Goal: Task Accomplishment & Management: Use online tool/utility

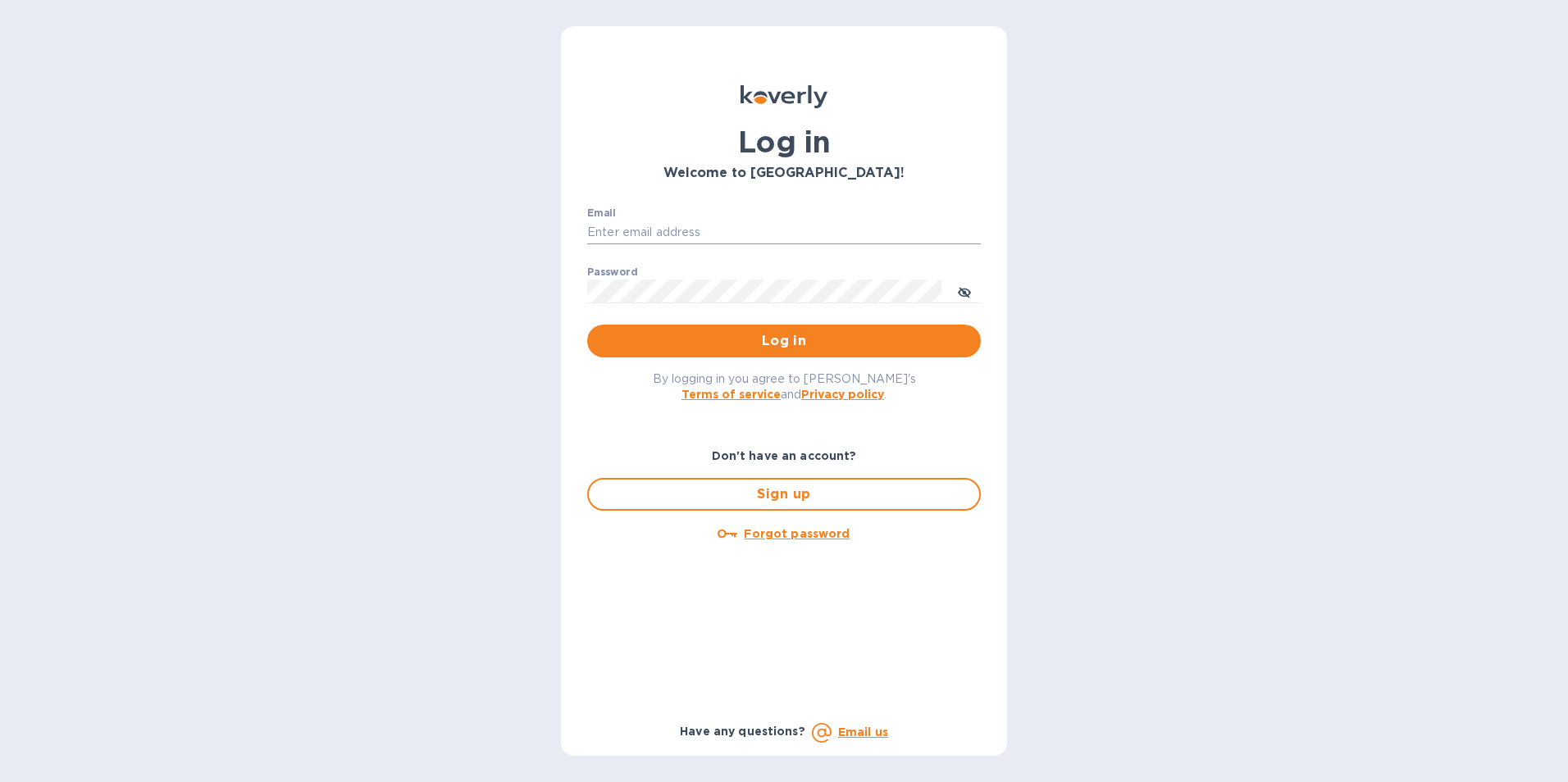
click at [602, 228] on input "Email" at bounding box center [784, 232] width 394 height 24
type input "[EMAIL_ADDRESS][DOMAIN_NAME]"
click at [663, 336] on span "Log in" at bounding box center [784, 341] width 368 height 20
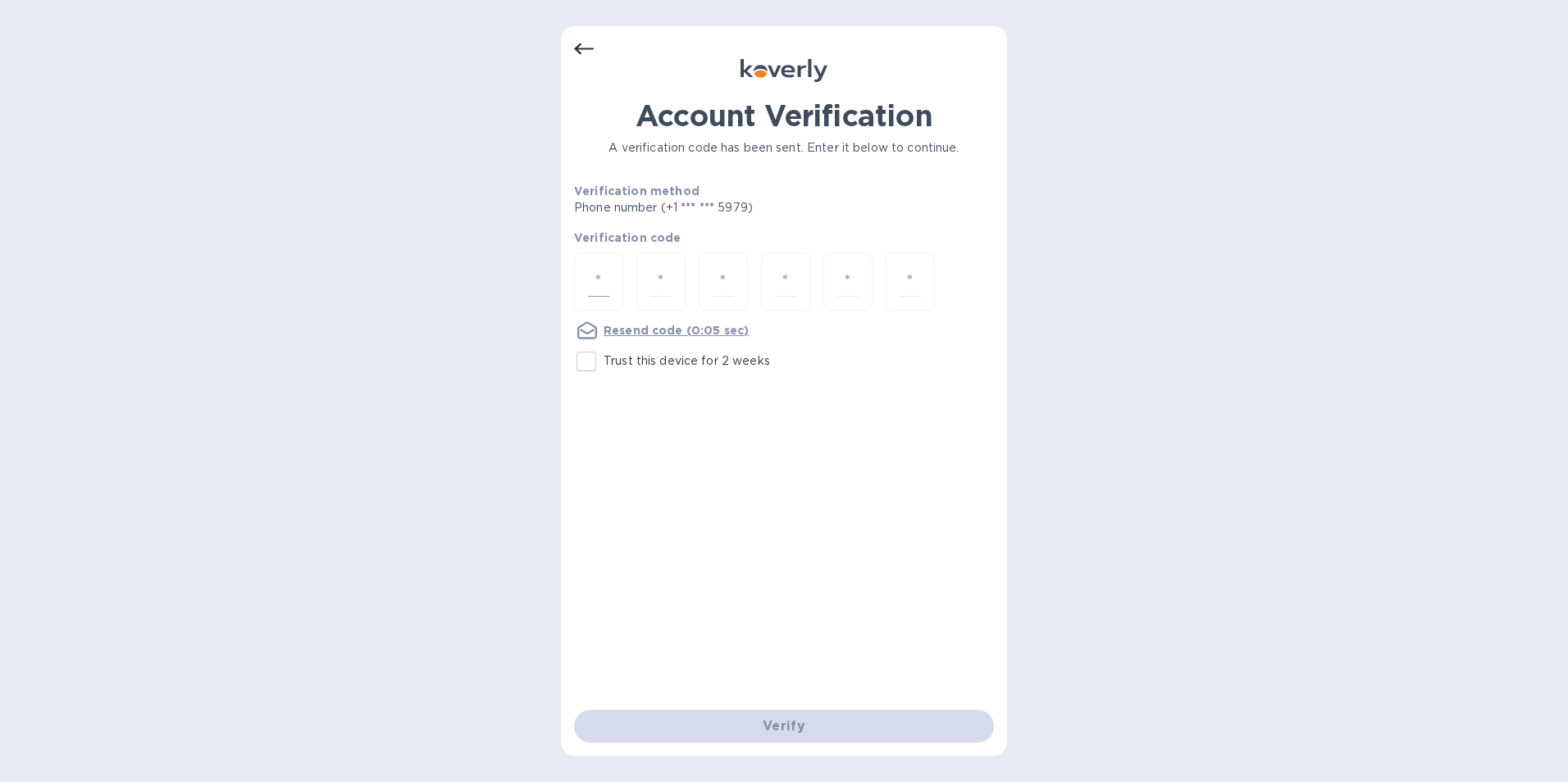
click at [611, 285] on div at bounding box center [598, 281] width 49 height 58
type input "4"
type input "9"
type input "6"
type input "7"
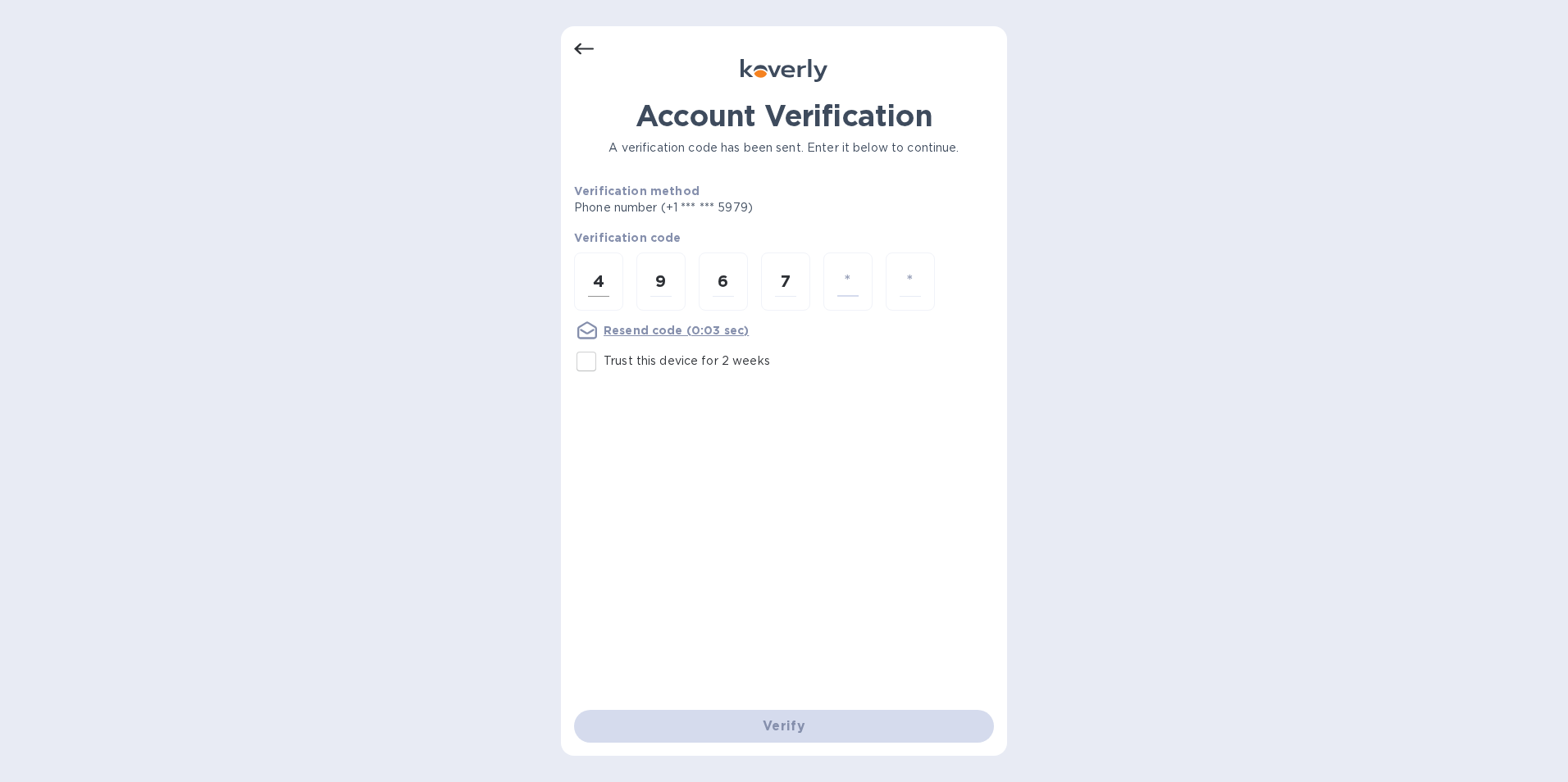
type input "1"
type input "2"
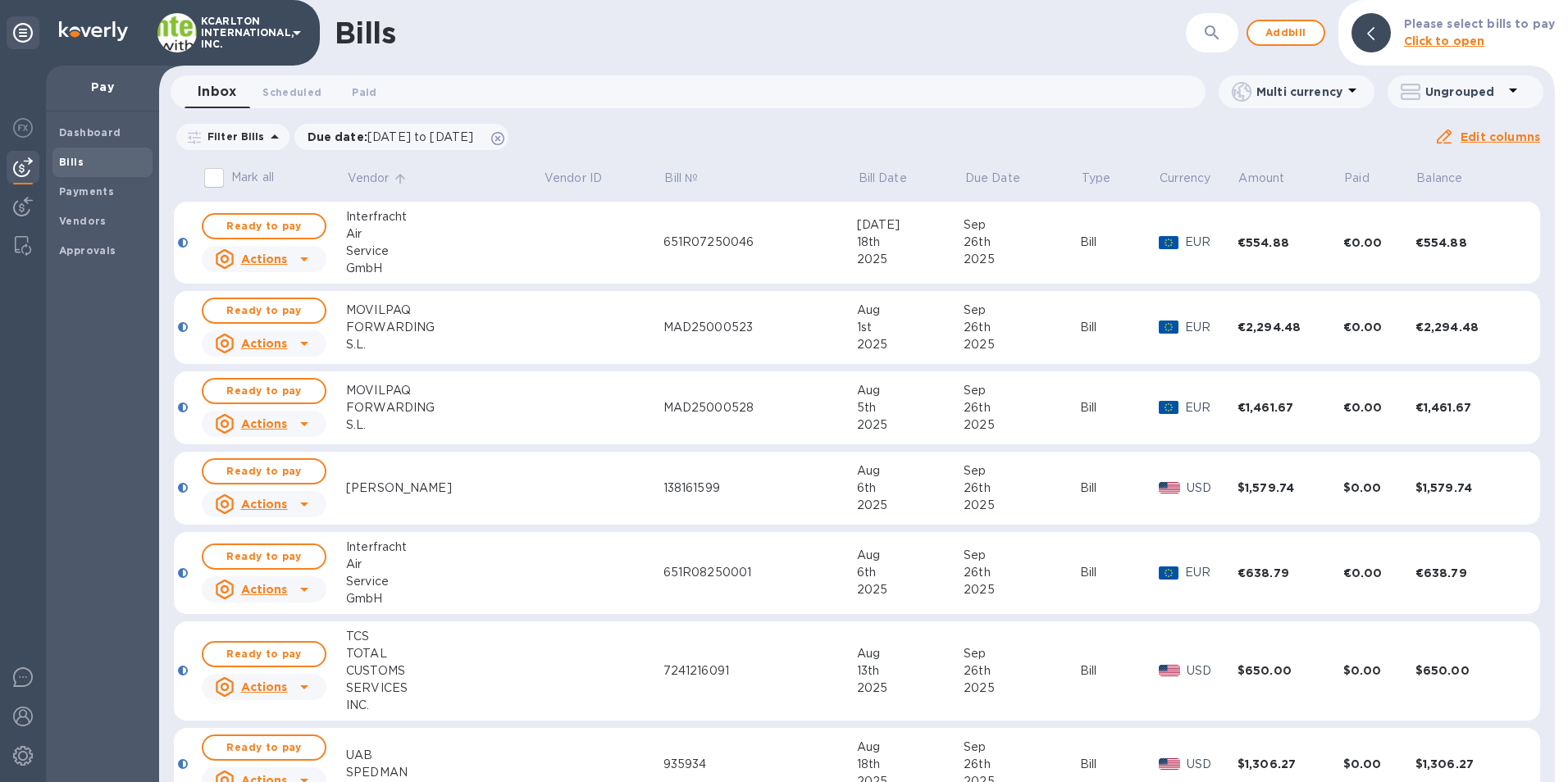
click at [370, 181] on p "Vendor" at bounding box center [369, 179] width 42 height 17
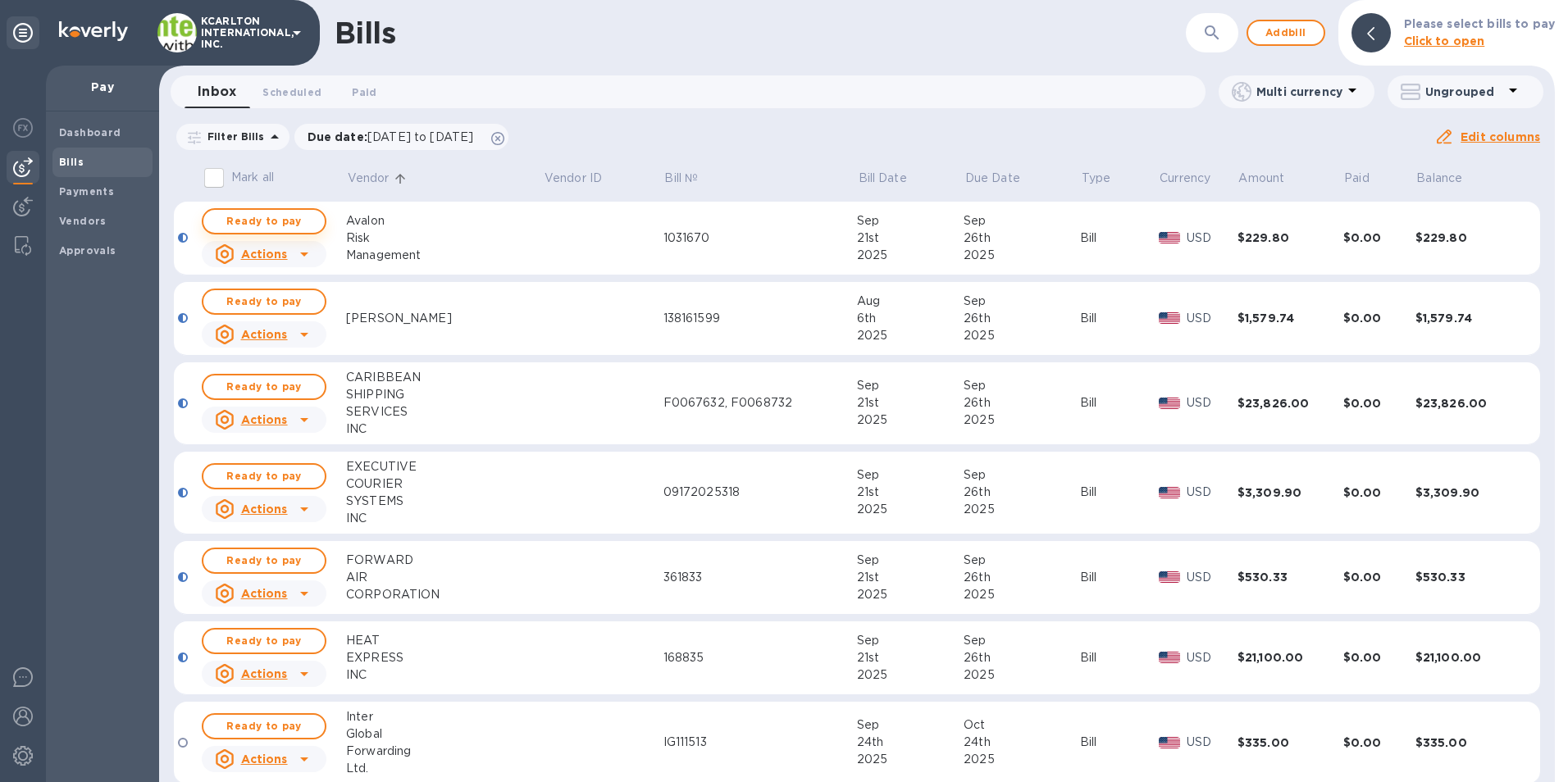
drag, startPoint x: 224, startPoint y: 220, endPoint x: 278, endPoint y: 205, distance: 56.0
click at [224, 220] on span "Ready to pay" at bounding box center [265, 221] width 95 height 20
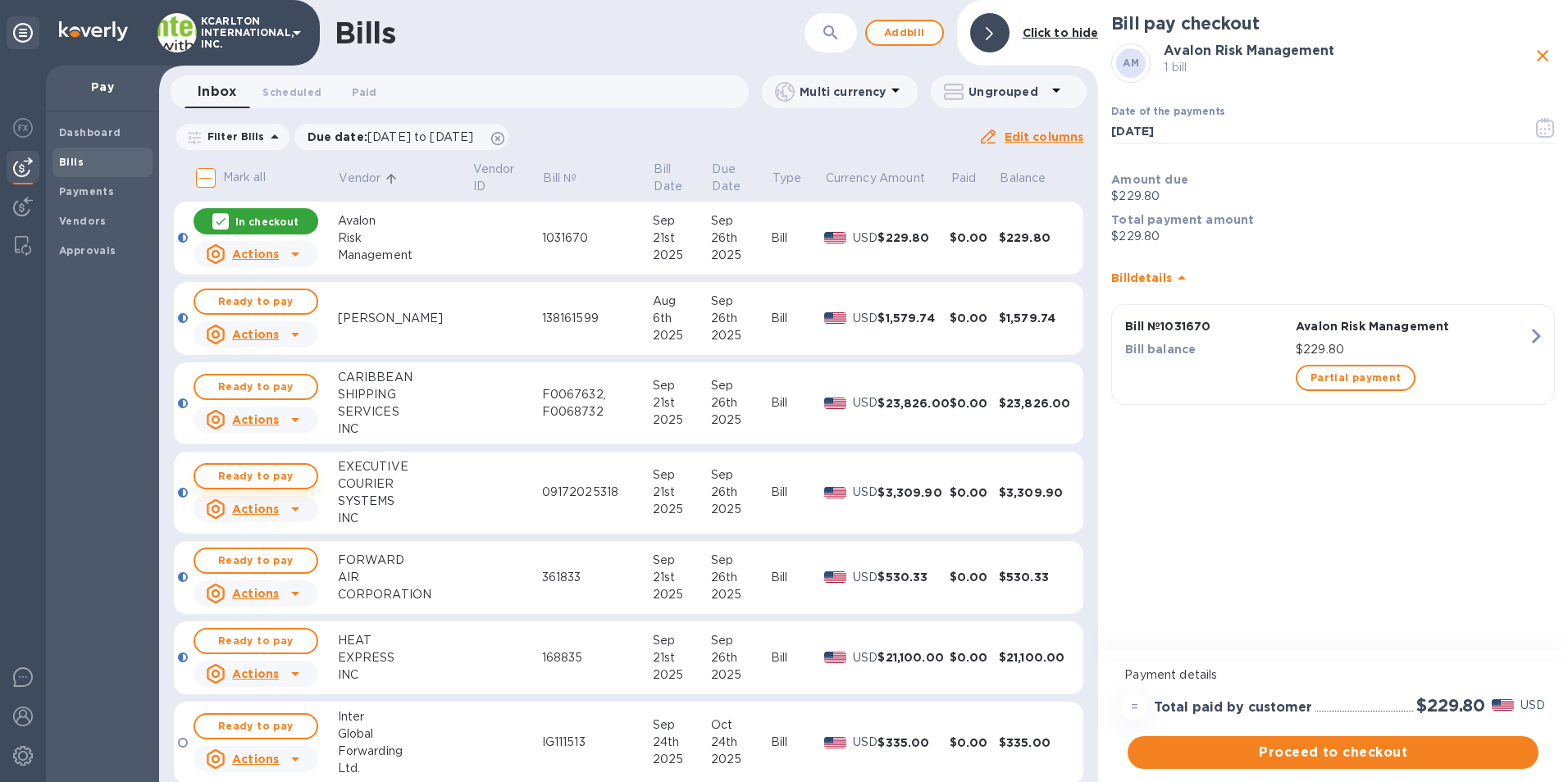
click at [293, 470] on span "Ready to pay" at bounding box center [256, 476] width 95 height 20
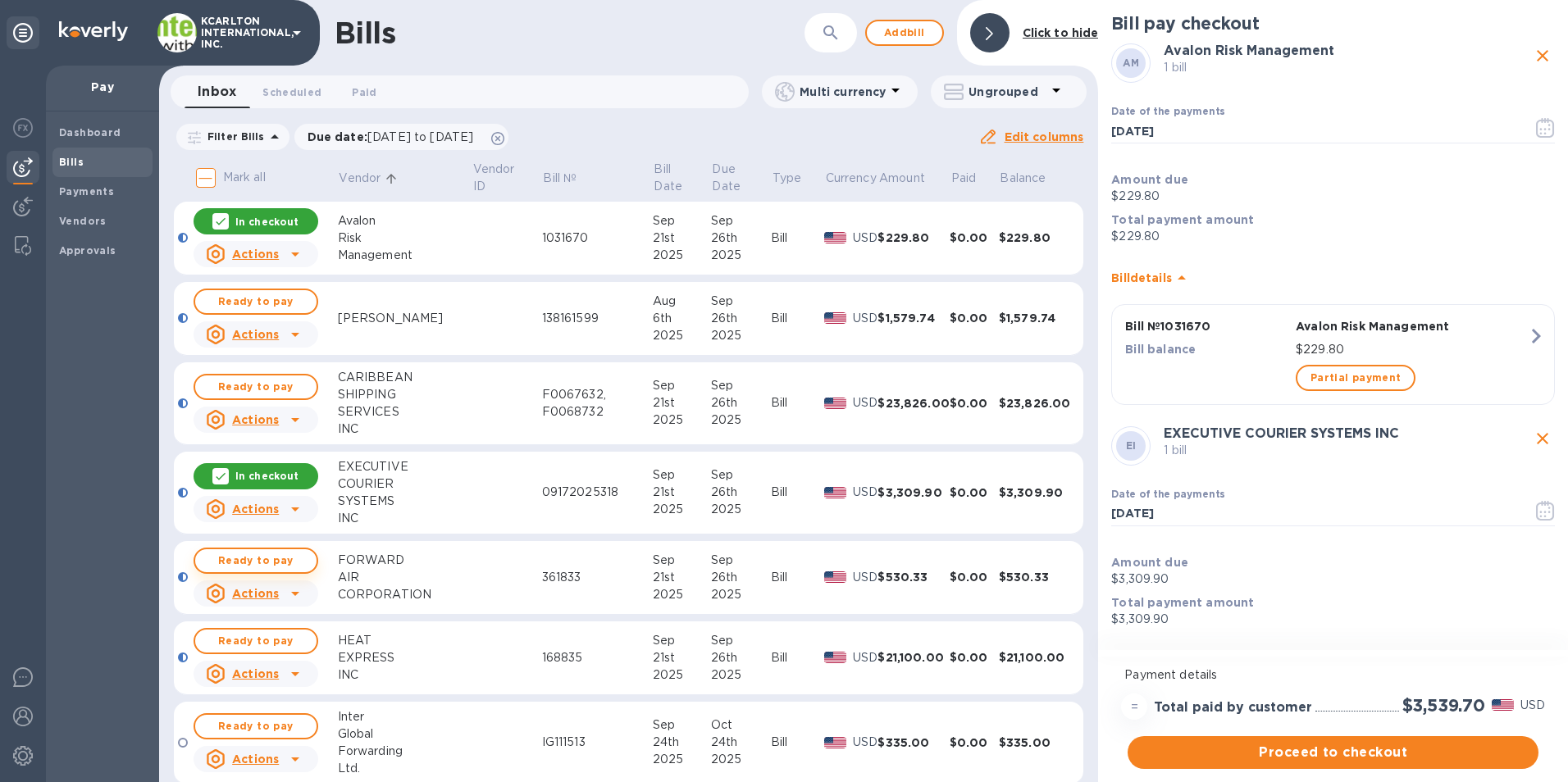
click at [310, 564] on button "Ready to pay" at bounding box center [256, 561] width 125 height 26
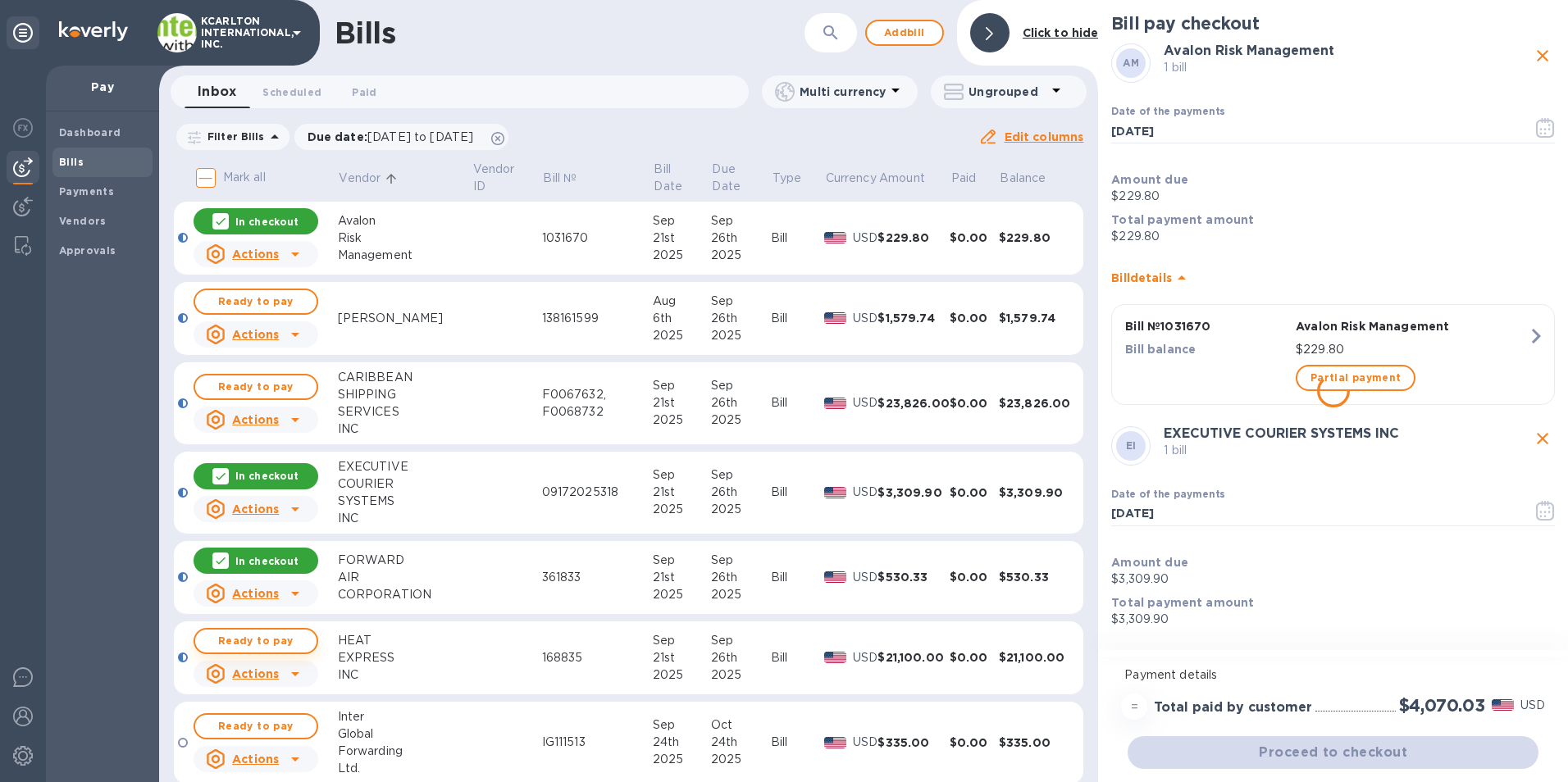
click at [304, 636] on button "Ready to pay" at bounding box center [256, 641] width 125 height 26
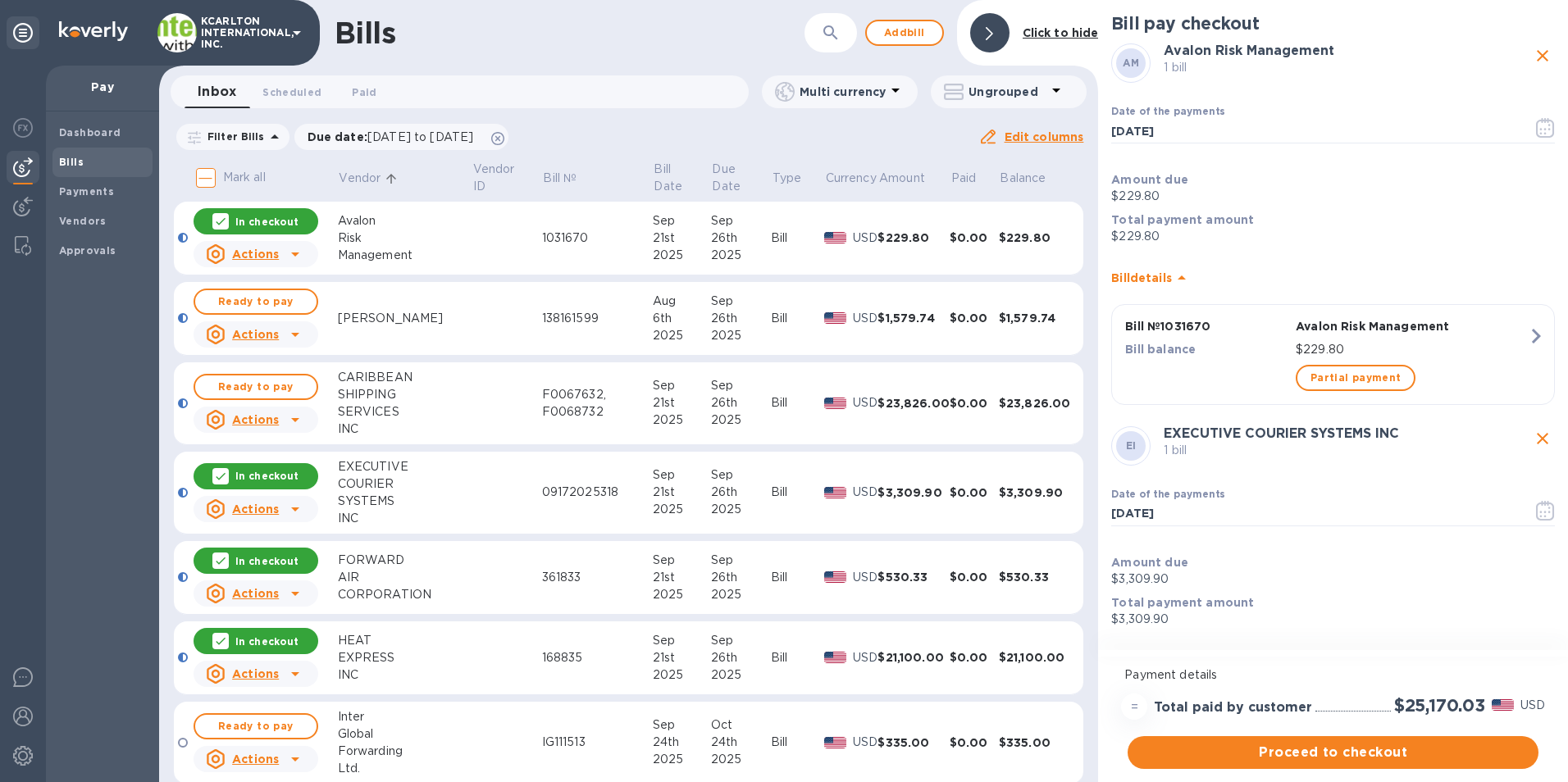
click at [294, 670] on icon at bounding box center [295, 674] width 20 height 20
click at [376, 649] on div at bounding box center [784, 391] width 1568 height 782
click at [376, 649] on div "EXPRESS" at bounding box center [405, 658] width 134 height 17
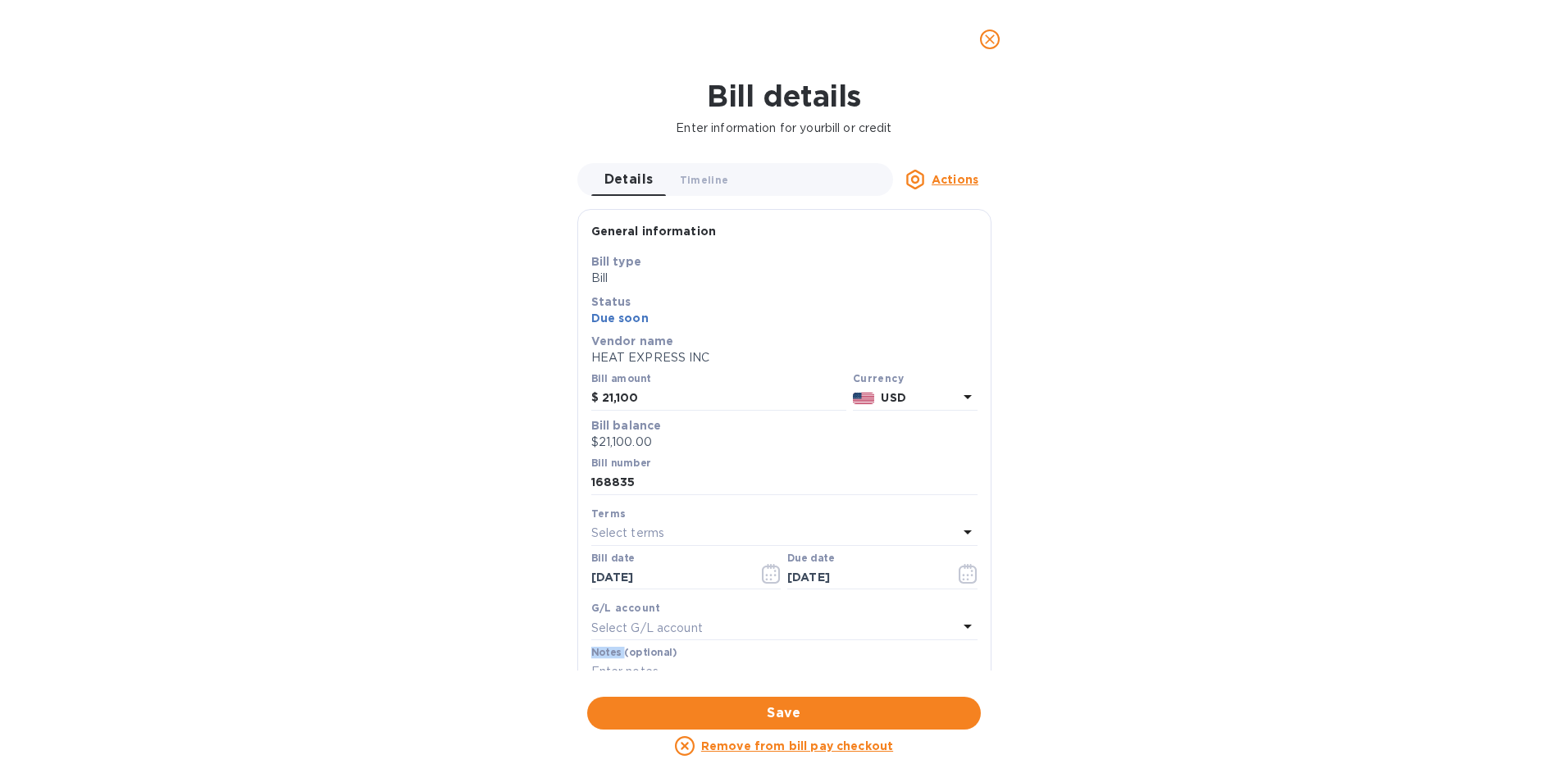
click at [376, 649] on div "Bill details Enter information for your bill or credit Details 0 Timeline 0 Act…" at bounding box center [784, 430] width 1568 height 703
click at [650, 390] on input "21,100" at bounding box center [724, 398] width 245 height 24
drag, startPoint x: 650, startPoint y: 390, endPoint x: 599, endPoint y: 387, distance: 51.1
click at [599, 387] on div "$ 21,100" at bounding box center [719, 398] width 255 height 24
type input "211.00"
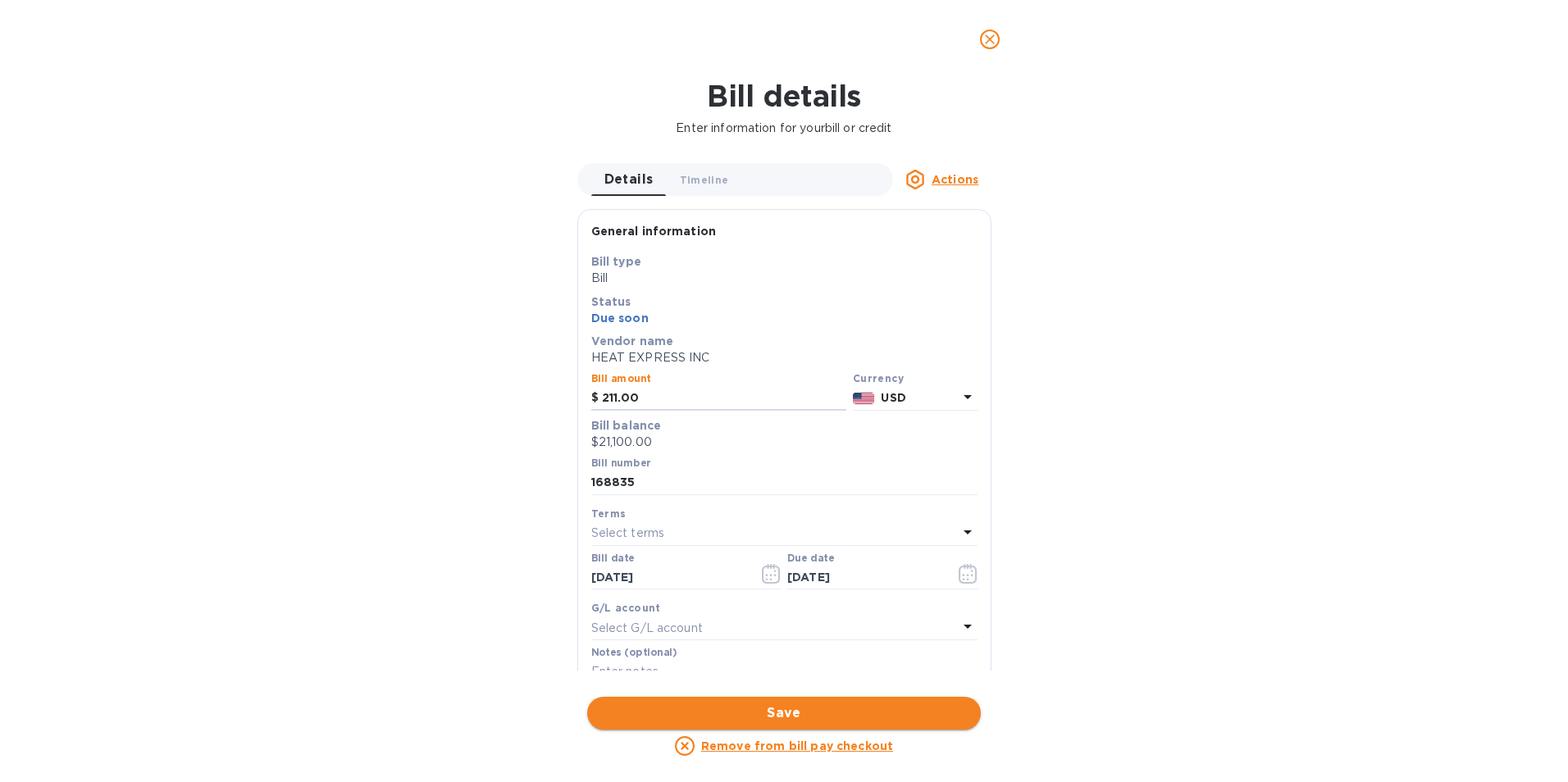
click at [717, 723] on button "Save" at bounding box center [784, 714] width 394 height 33
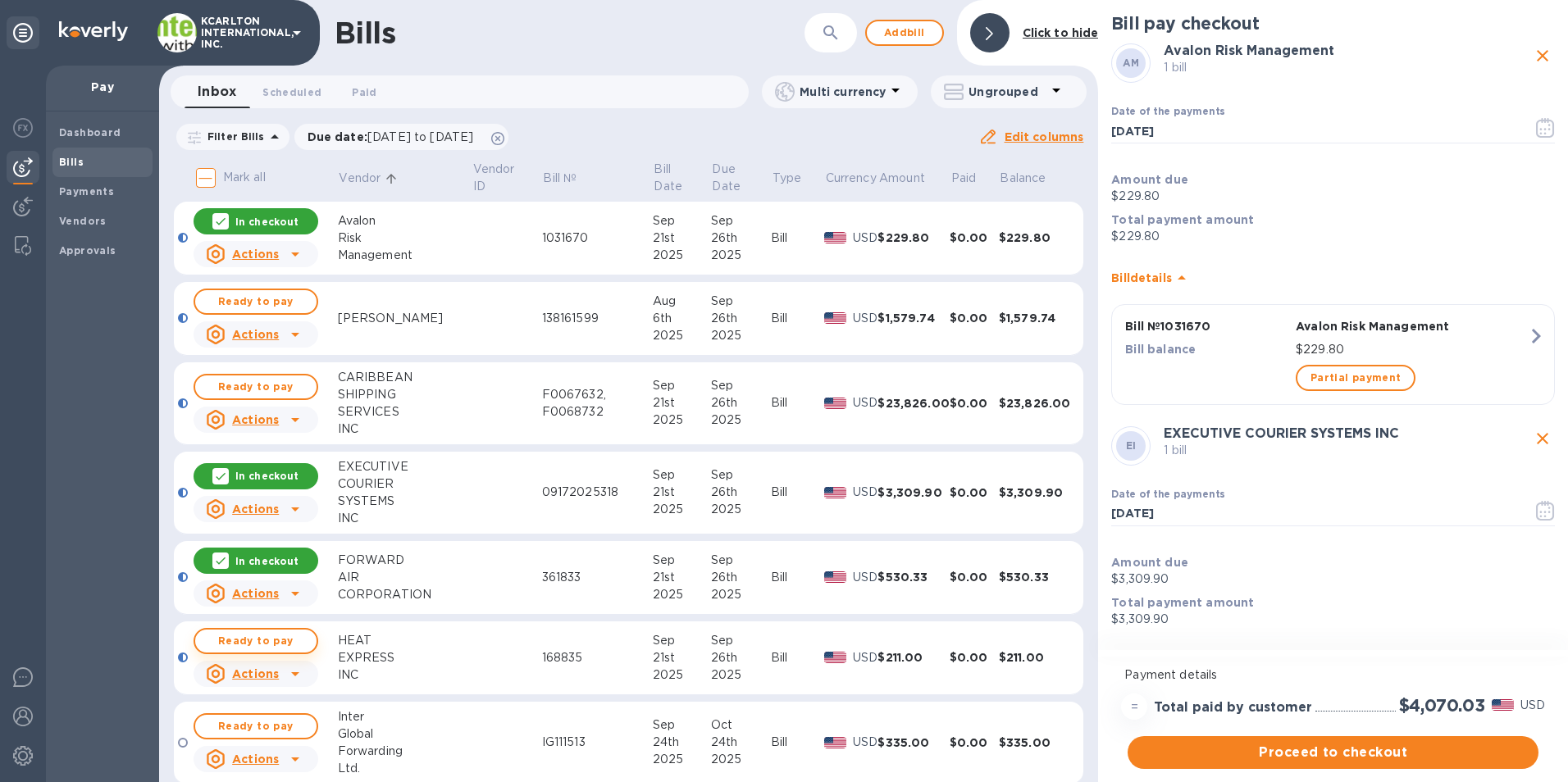
click at [284, 648] on span "Ready to pay" at bounding box center [256, 641] width 95 height 20
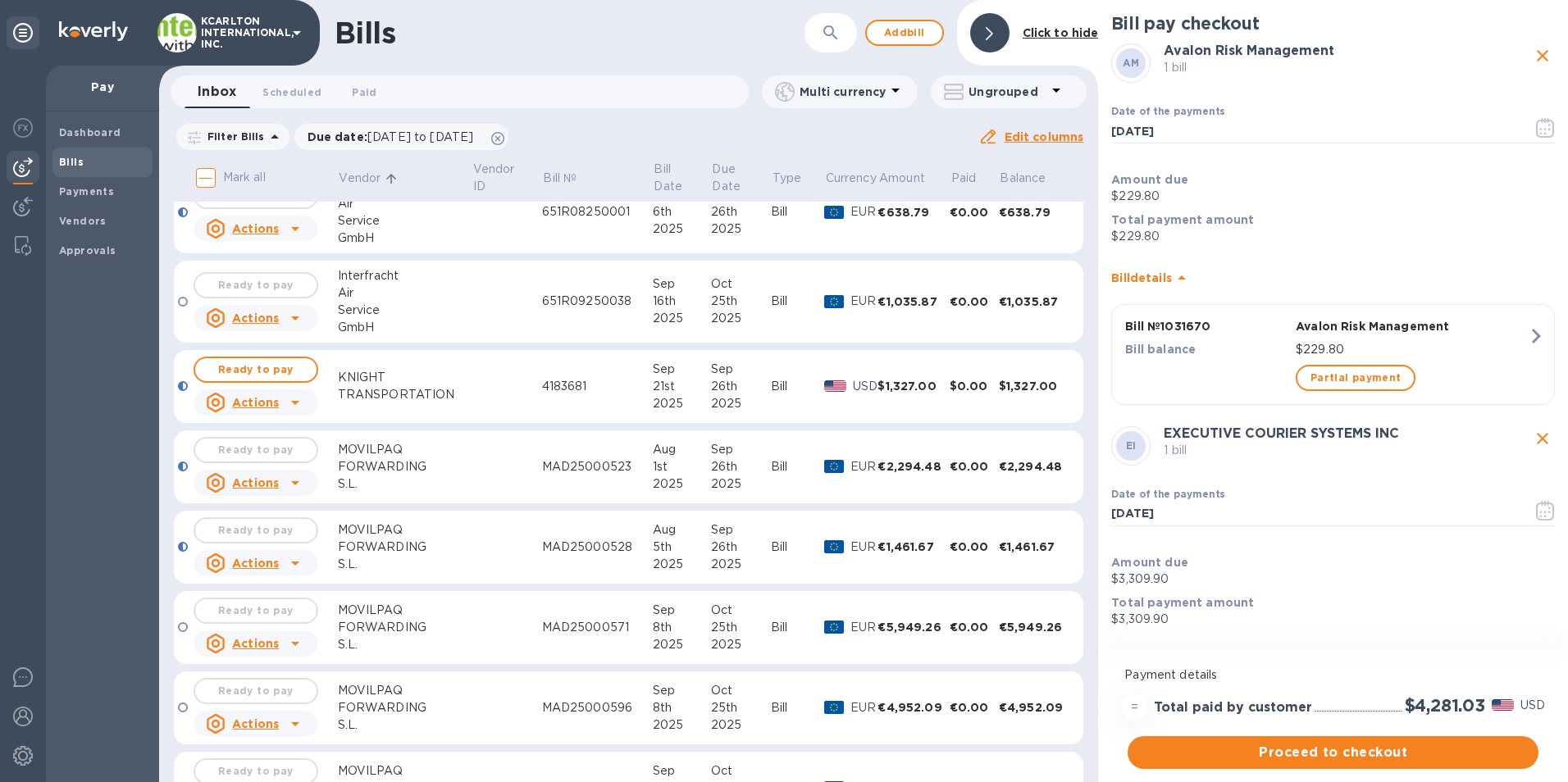
scroll to position [820, 0]
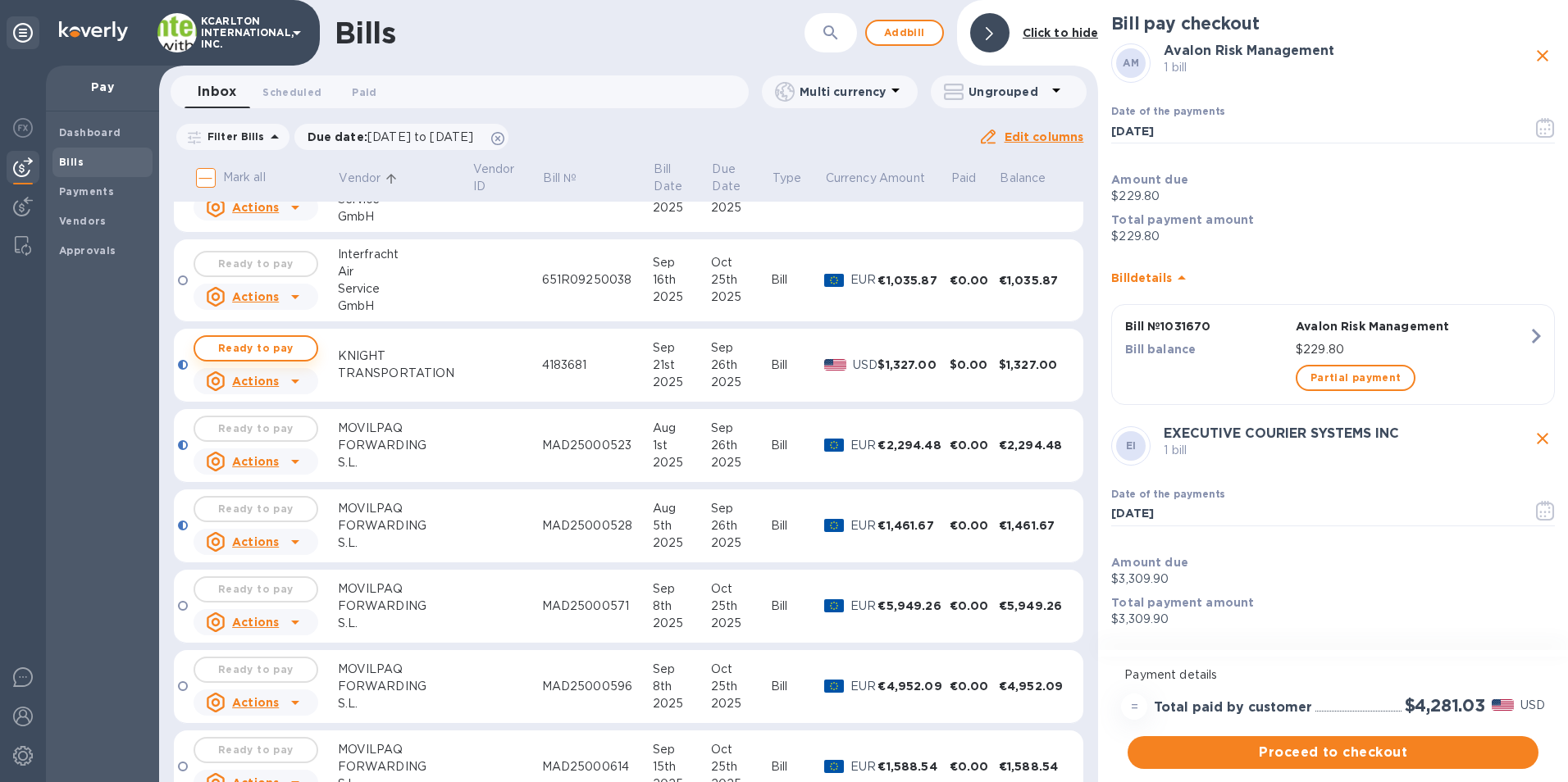
click at [270, 354] on span "Ready to pay" at bounding box center [256, 349] width 95 height 20
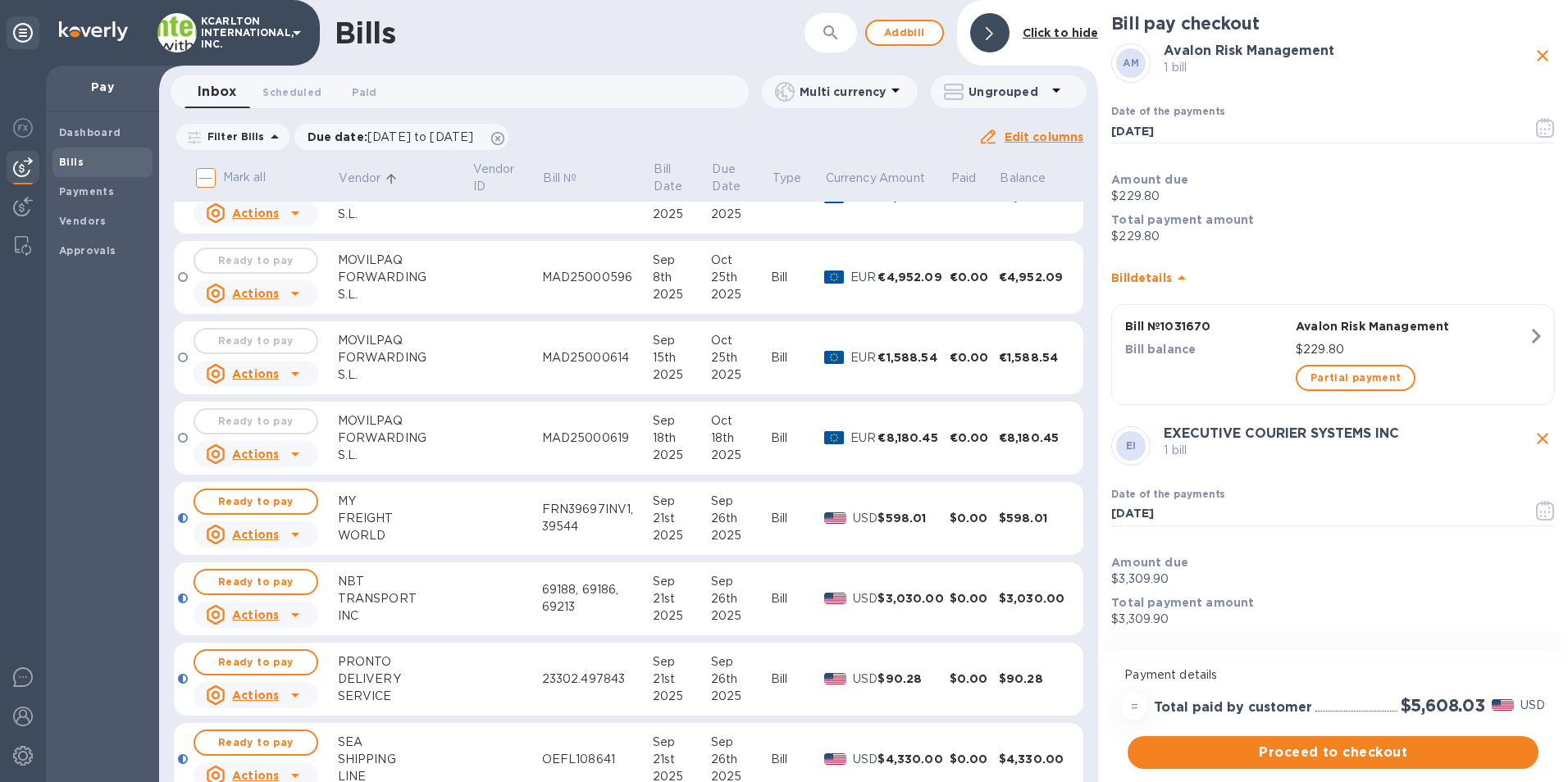
scroll to position [1230, 0]
click at [240, 500] on span "Ready to pay" at bounding box center [256, 500] width 95 height 20
drag, startPoint x: 255, startPoint y: 574, endPoint x: 30, endPoint y: 584, distance: 225.2
click at [255, 574] on span "Ready to pay" at bounding box center [256, 581] width 95 height 20
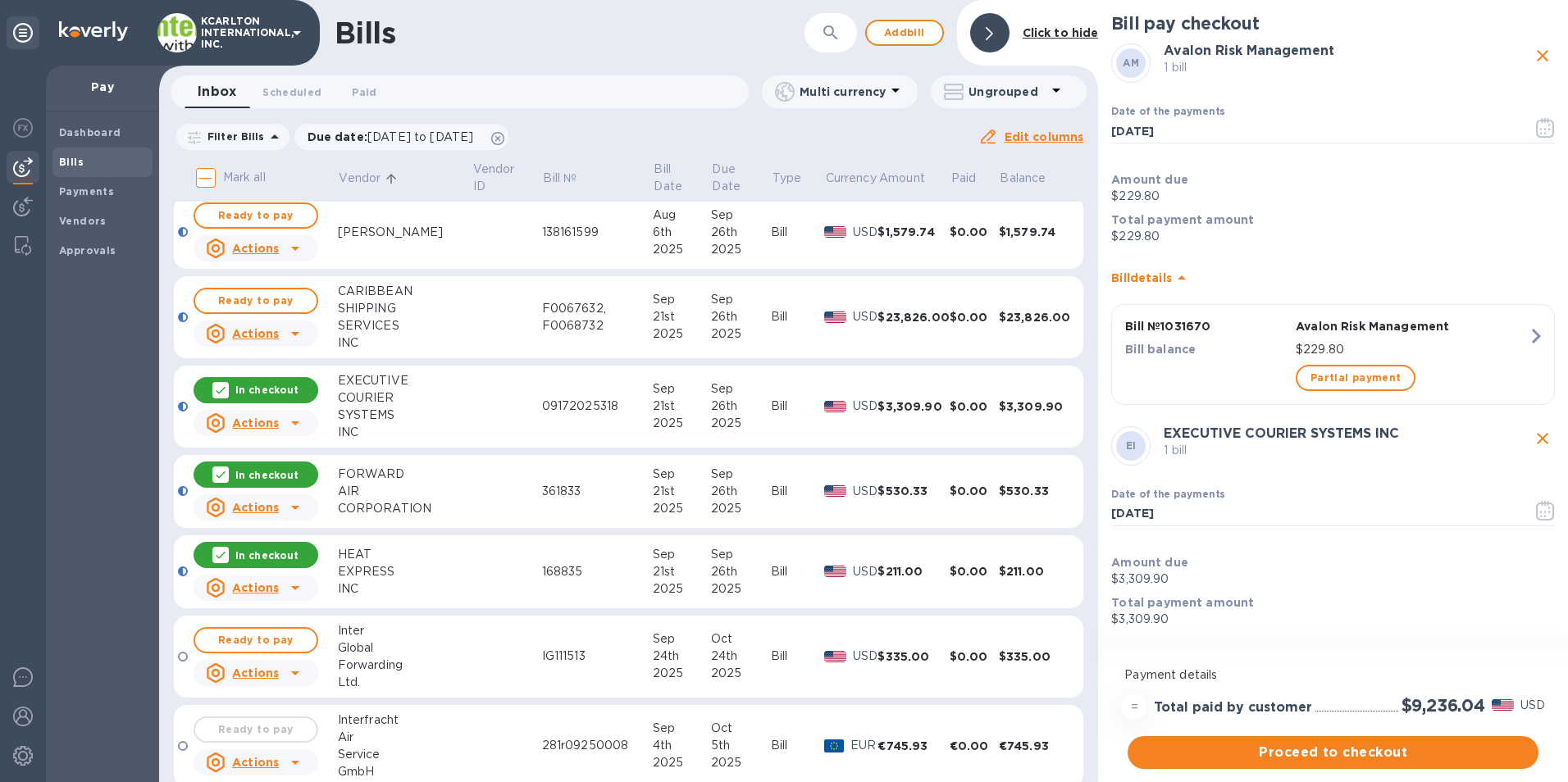
scroll to position [82, 0]
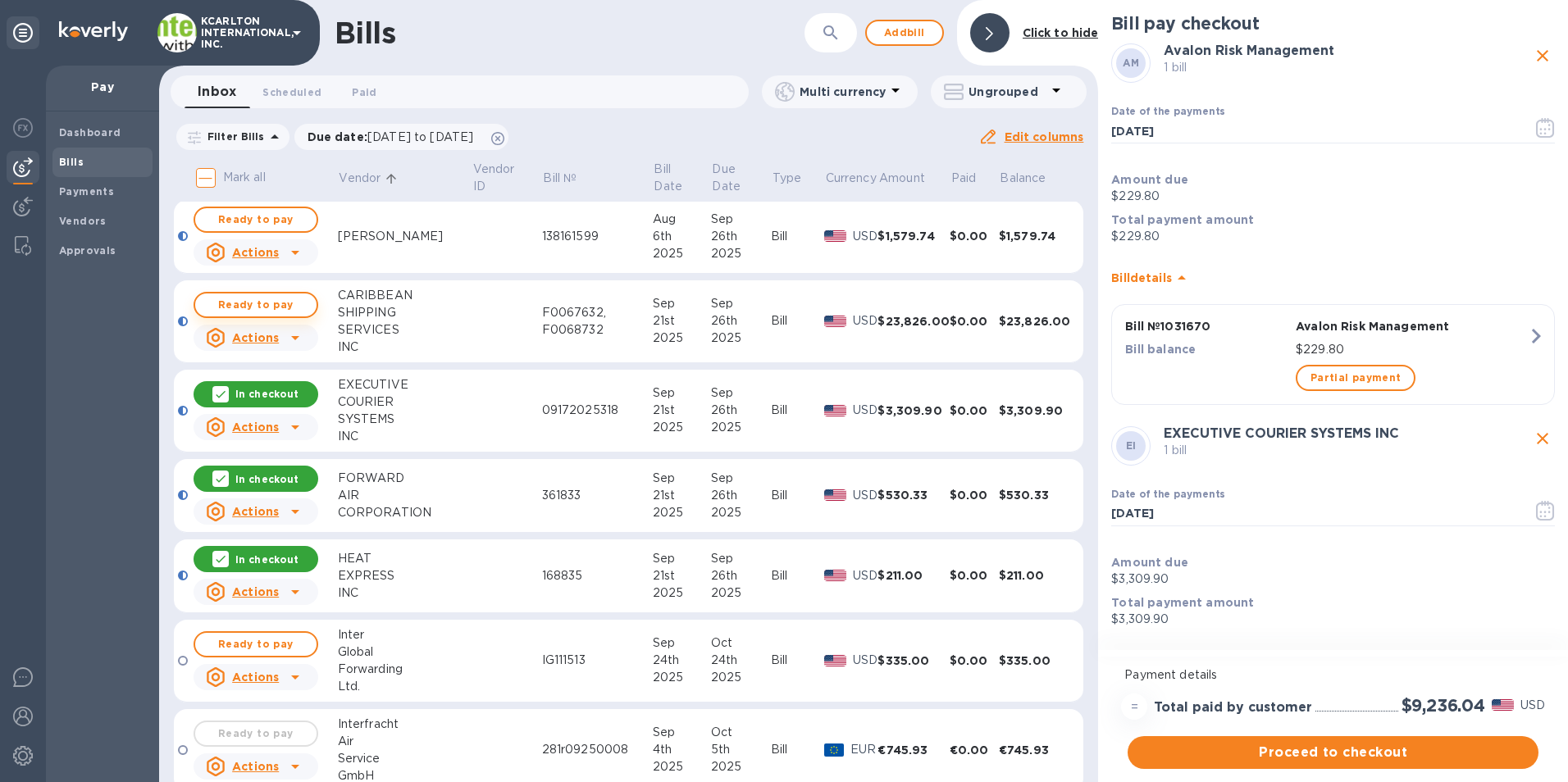
click at [297, 307] on span "Ready to pay" at bounding box center [256, 304] width 95 height 20
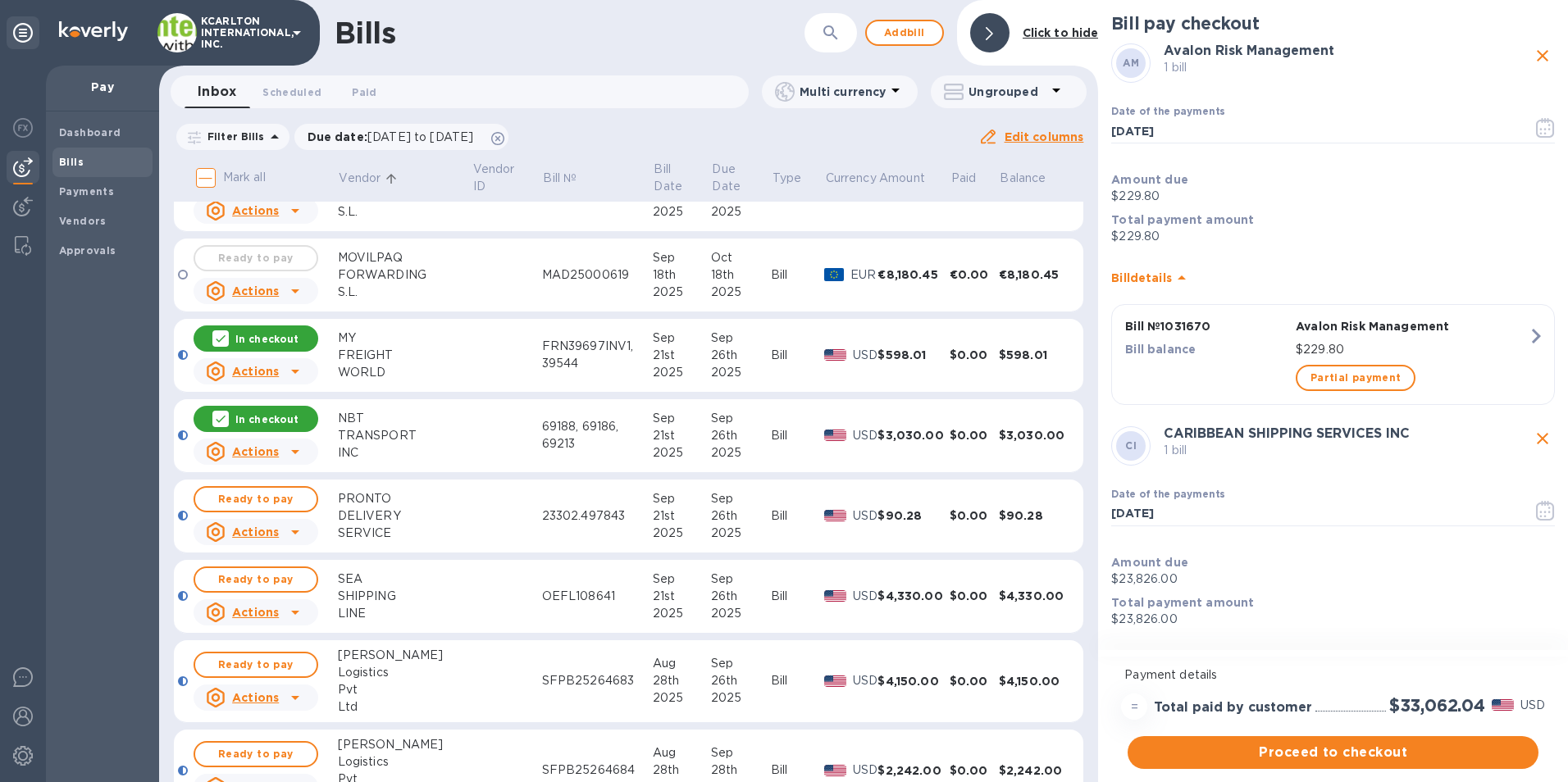
scroll to position [1394, 0]
click at [286, 503] on span "Ready to pay" at bounding box center [256, 498] width 95 height 20
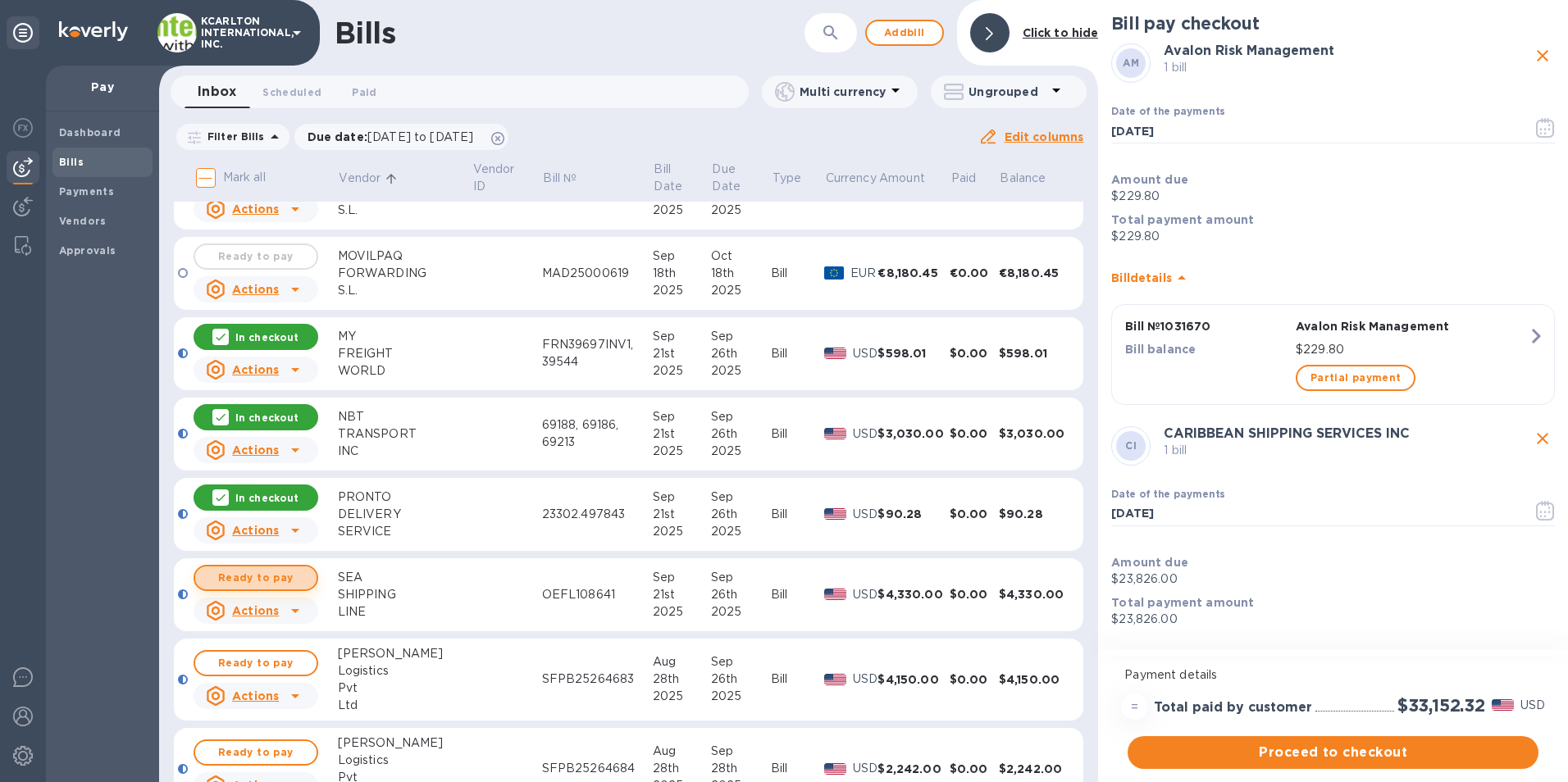
click at [237, 577] on span "Ready to pay" at bounding box center [256, 577] width 95 height 20
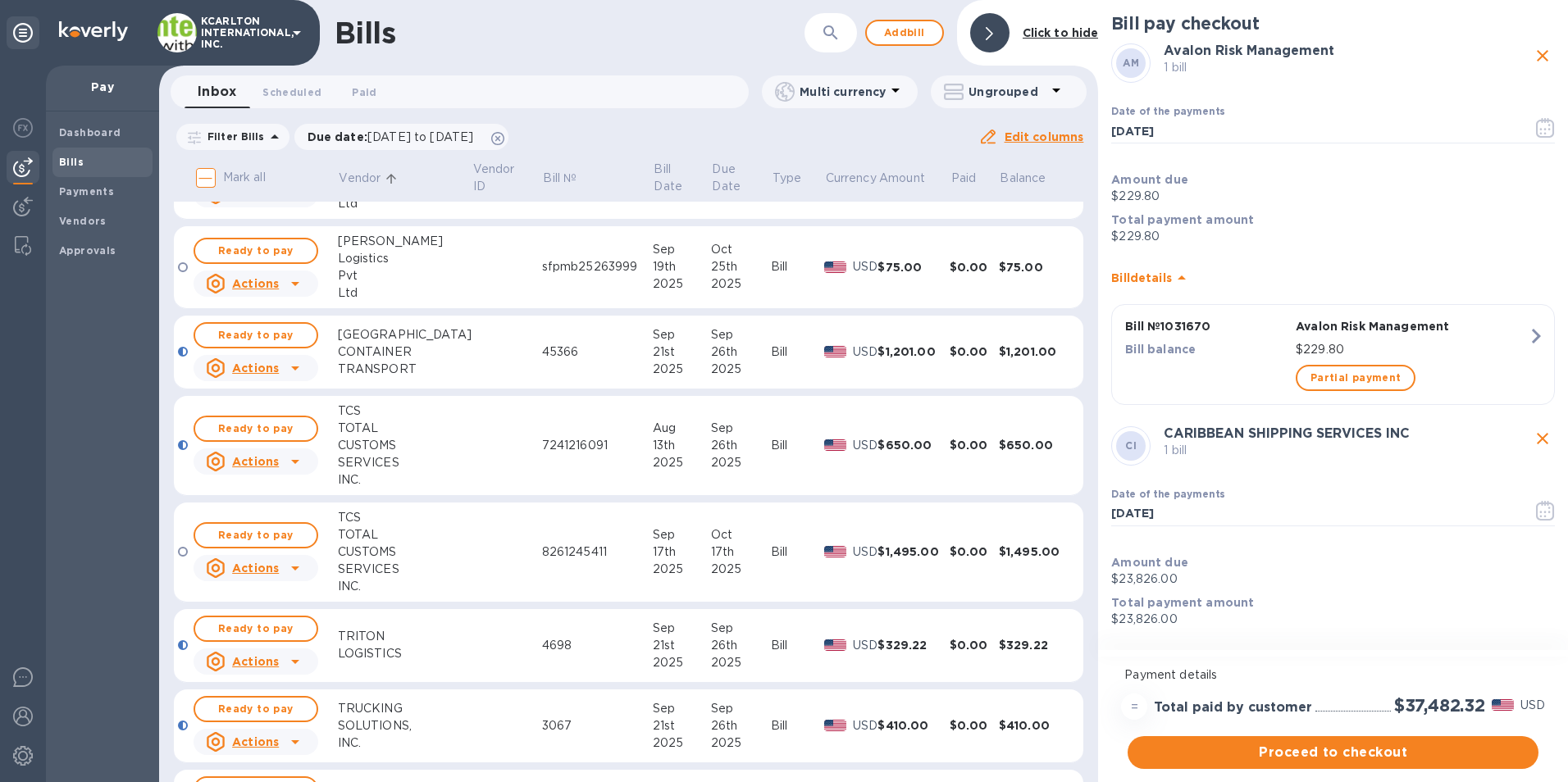
scroll to position [2296, 0]
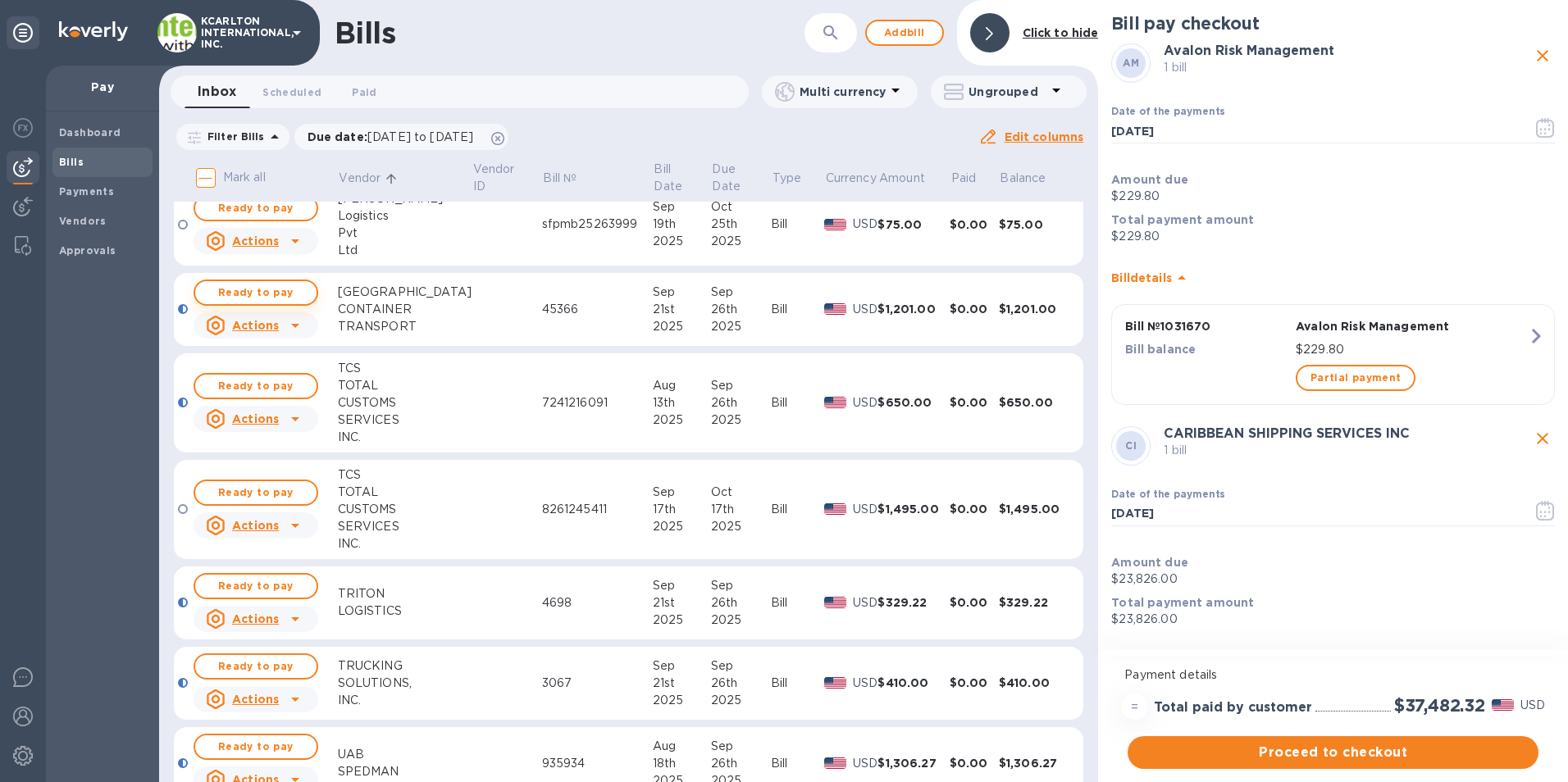
click at [297, 294] on span "Ready to pay" at bounding box center [256, 292] width 95 height 20
click at [316, 588] on button "Ready to pay" at bounding box center [256, 586] width 125 height 26
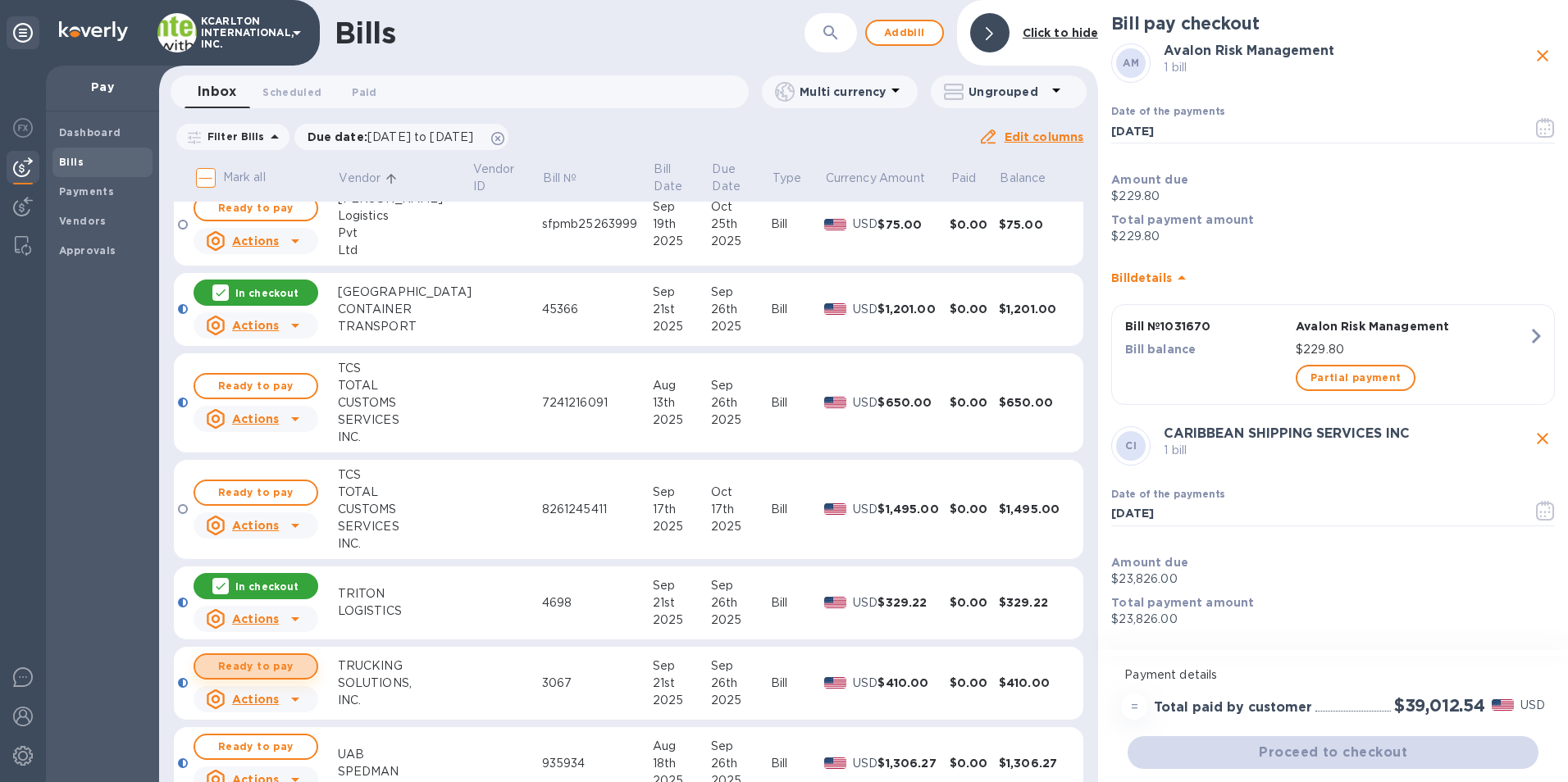
click at [261, 657] on span "Ready to pay" at bounding box center [256, 666] width 95 height 20
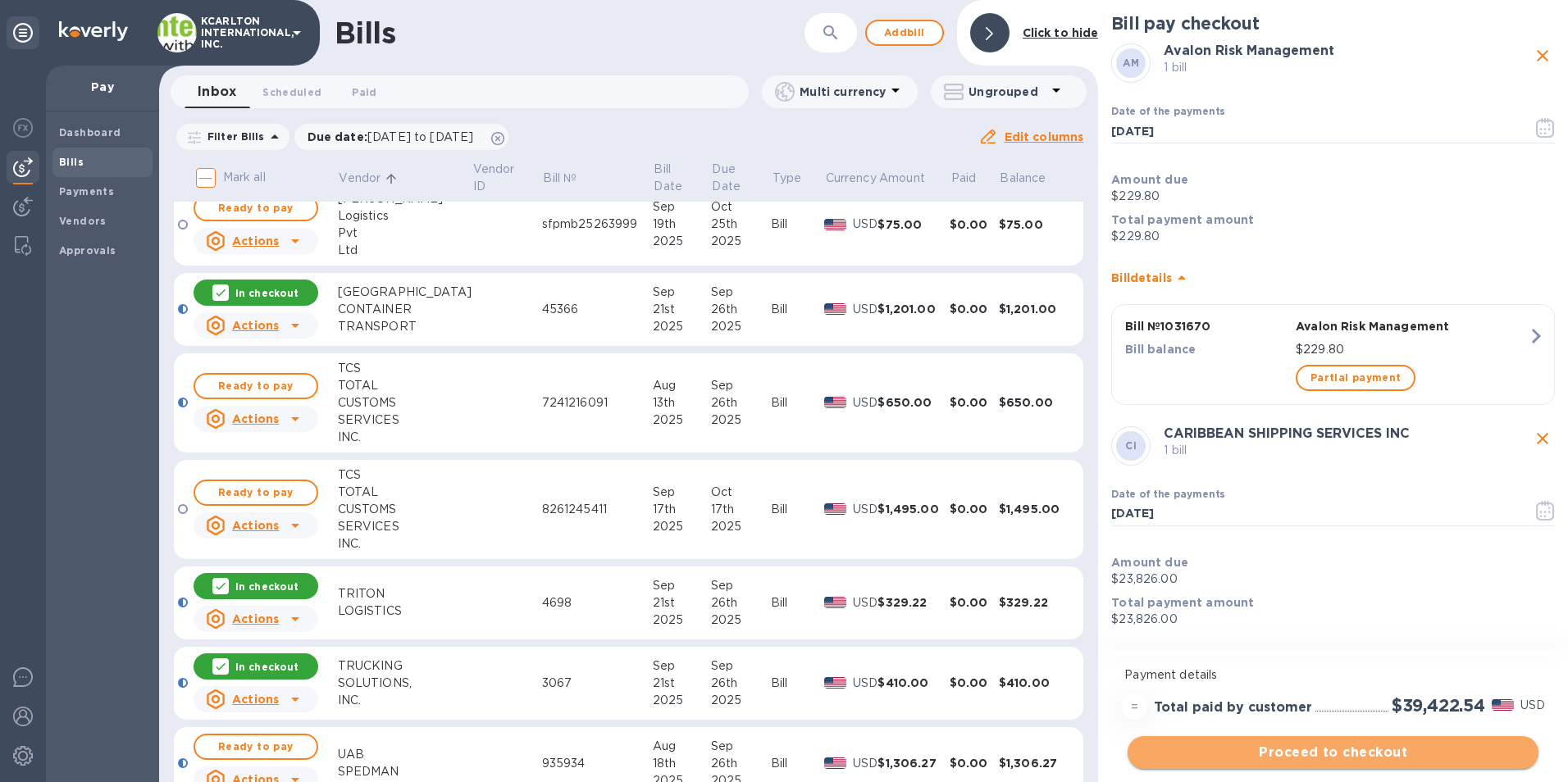
click at [1384, 752] on span "Proceed to checkout" at bounding box center [1333, 753] width 385 height 20
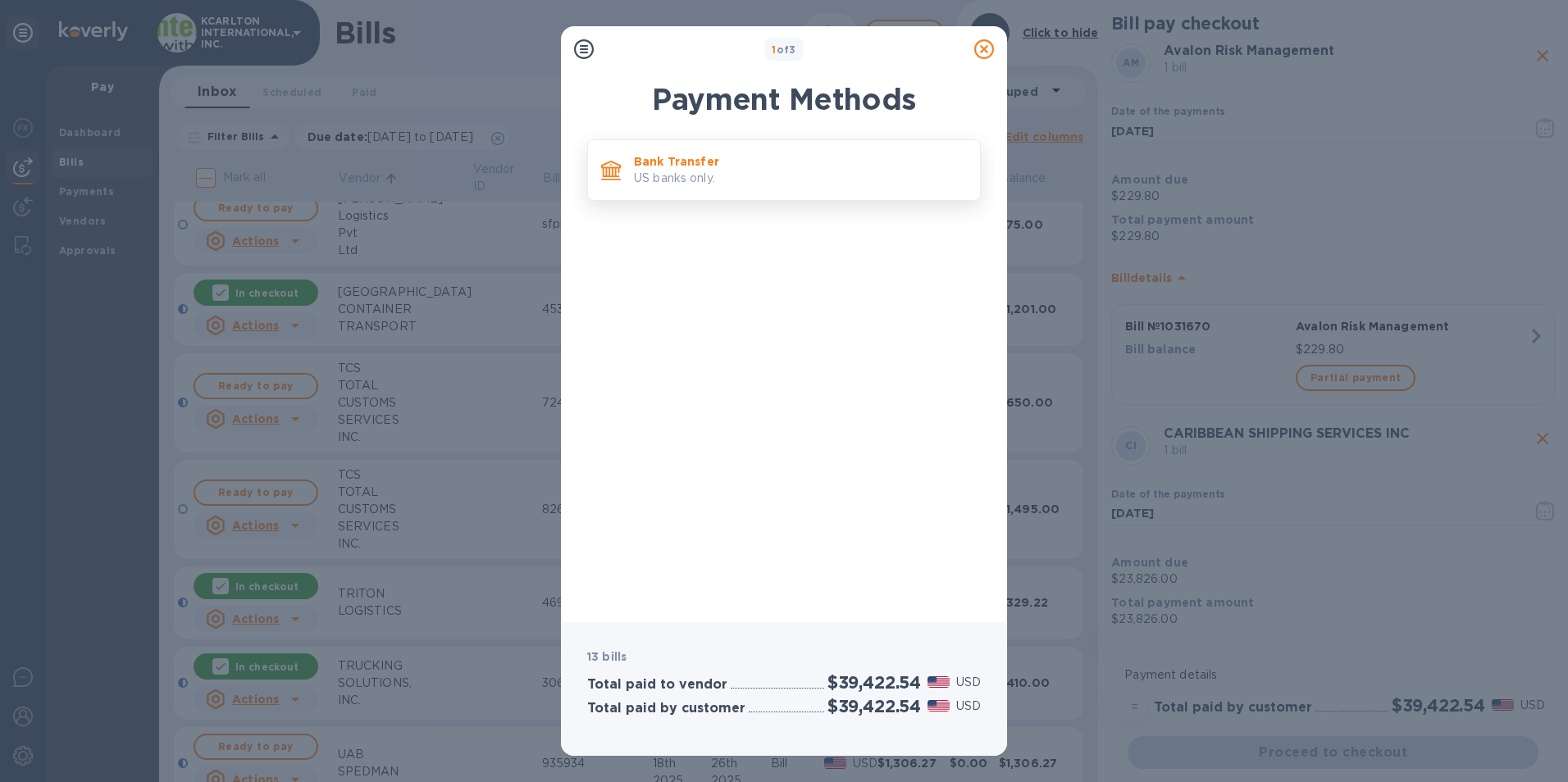
click at [694, 174] on p "US banks only." at bounding box center [800, 179] width 333 height 17
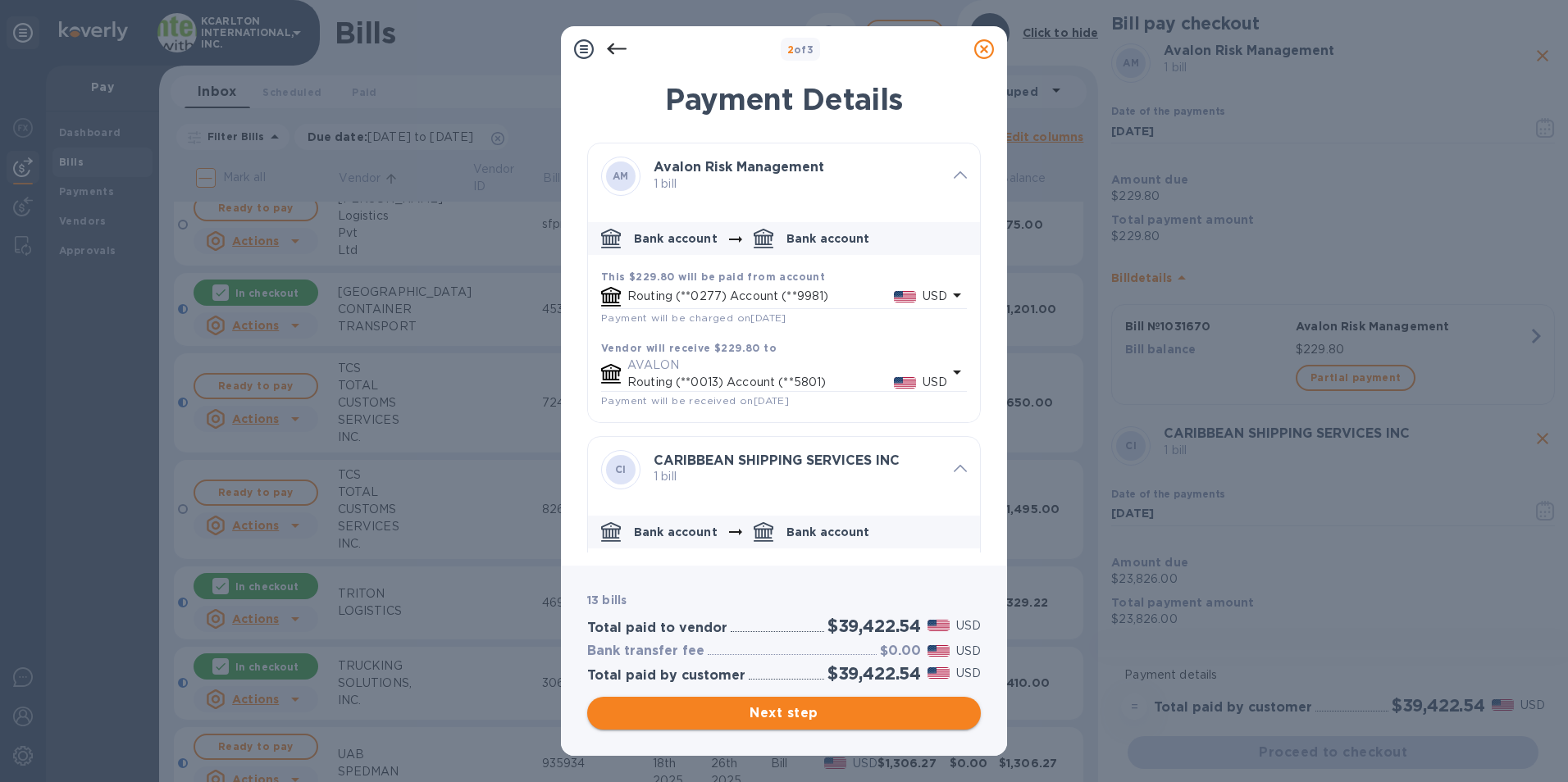
click at [703, 711] on span "Next step" at bounding box center [784, 713] width 368 height 20
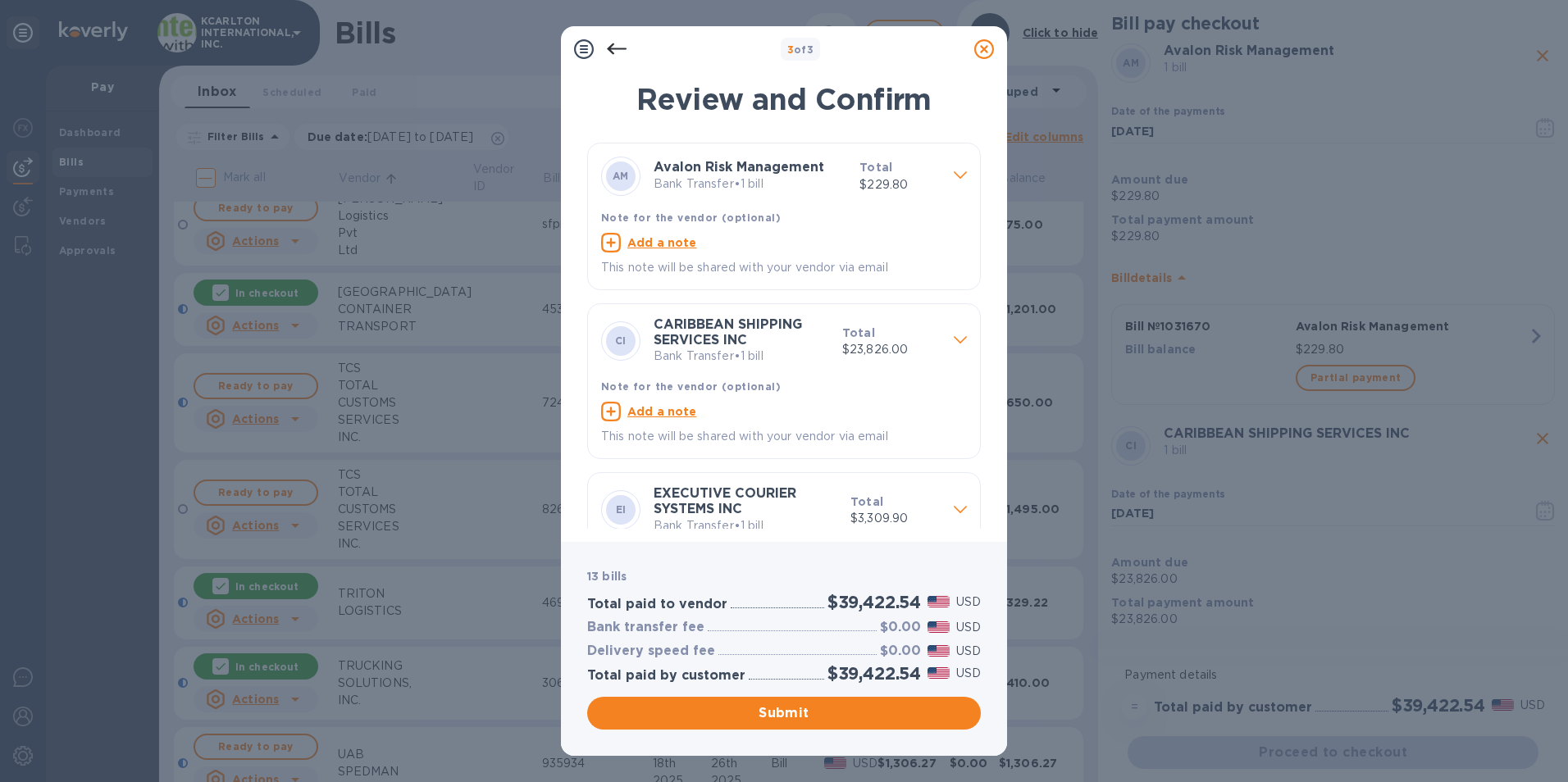
drag, startPoint x: 787, startPoint y: 709, endPoint x: 741, endPoint y: 664, distance: 64.4
click at [787, 709] on span "Submit" at bounding box center [784, 713] width 368 height 20
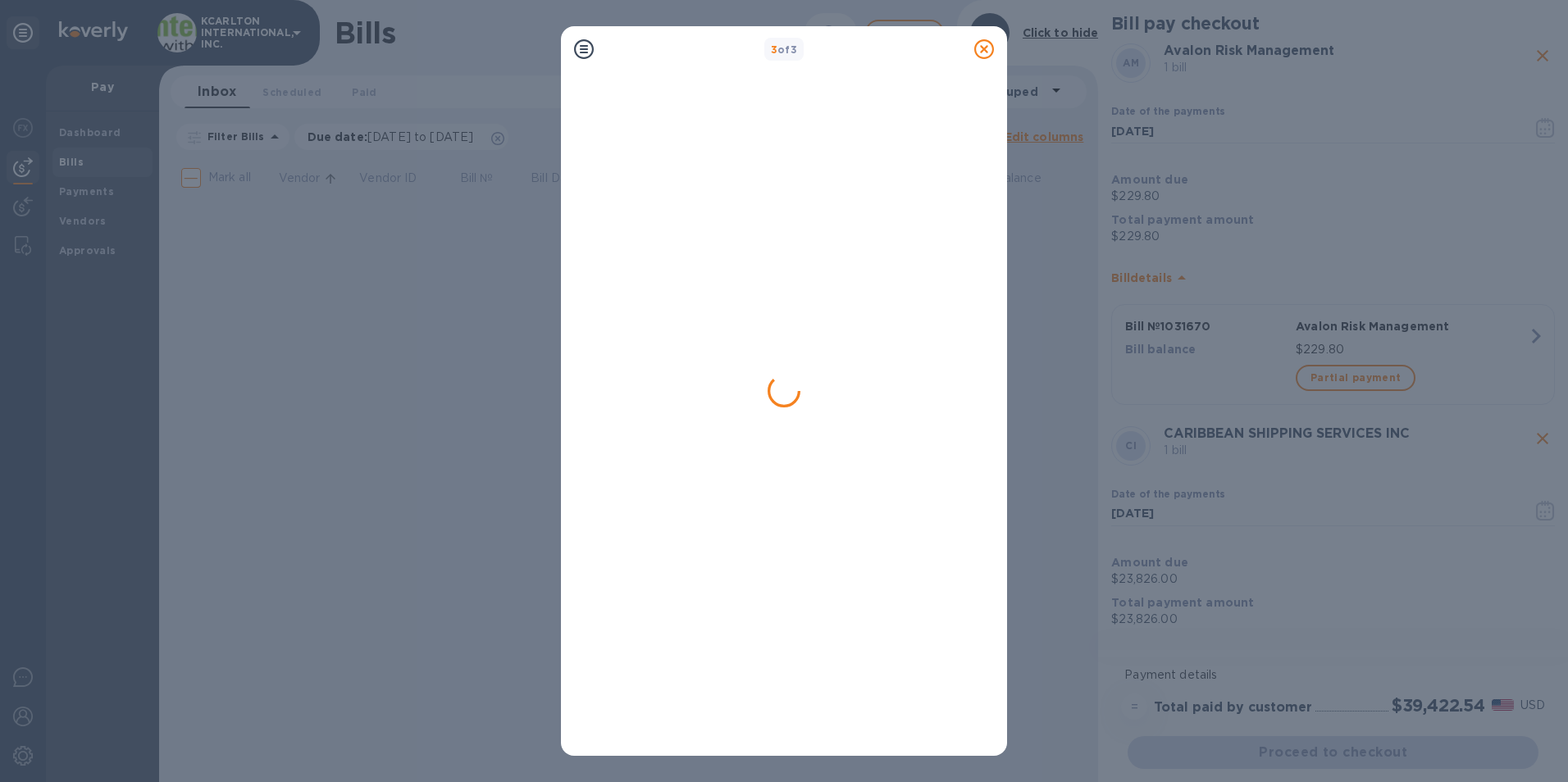
scroll to position [0, 0]
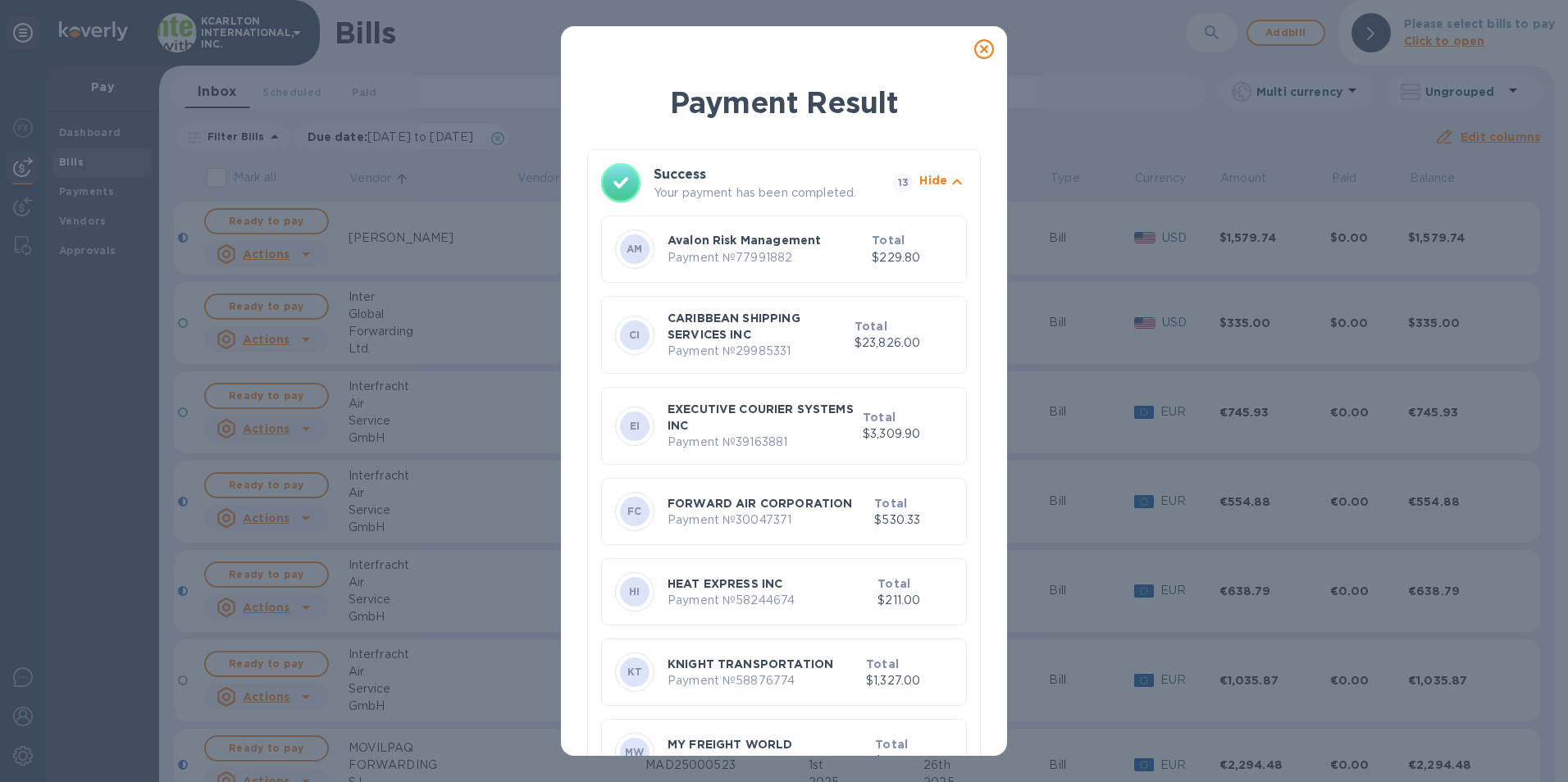
click at [989, 49] on icon at bounding box center [983, 49] width 20 height 20
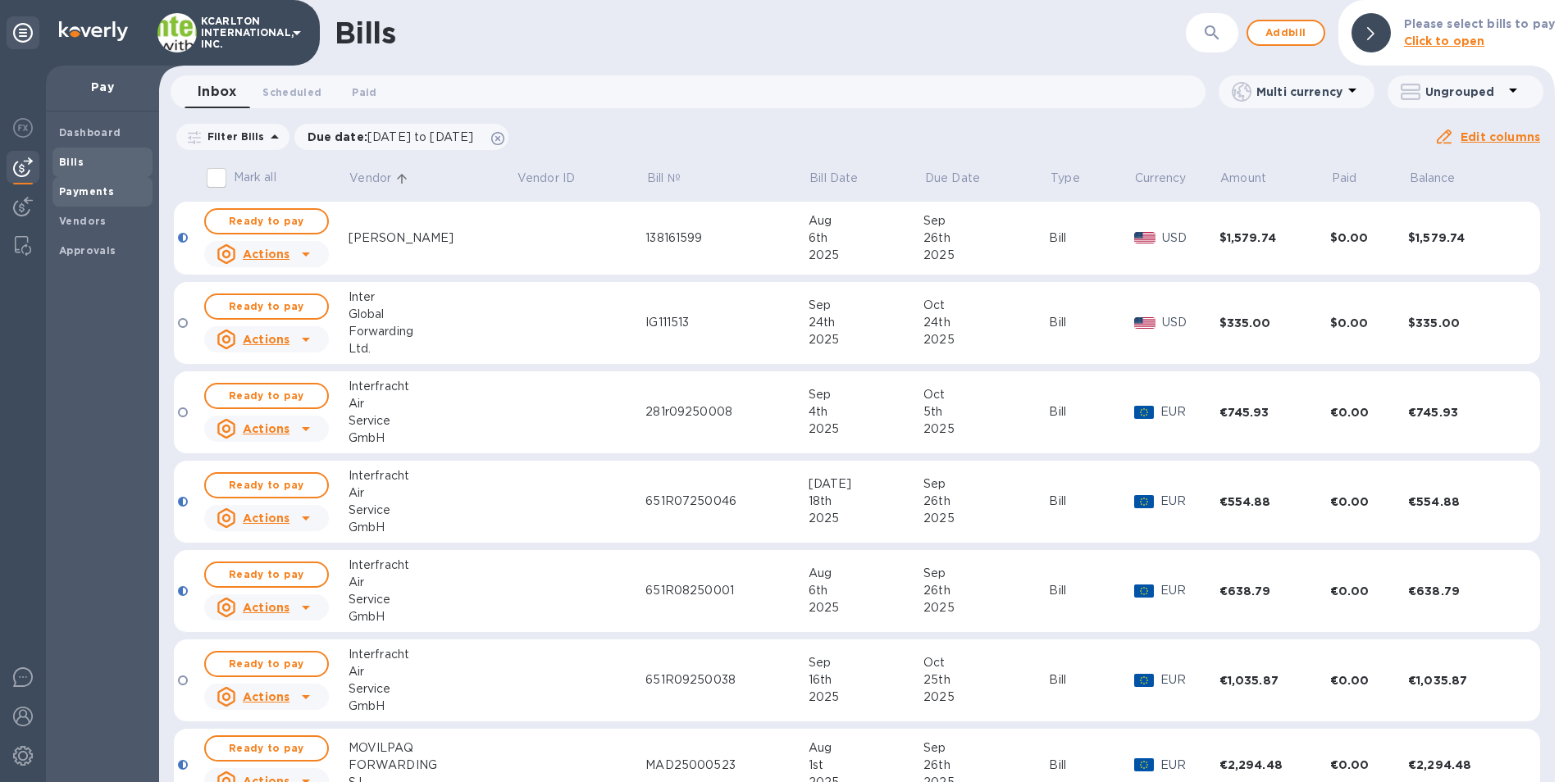
click at [67, 189] on b "Payments" at bounding box center [86, 192] width 55 height 12
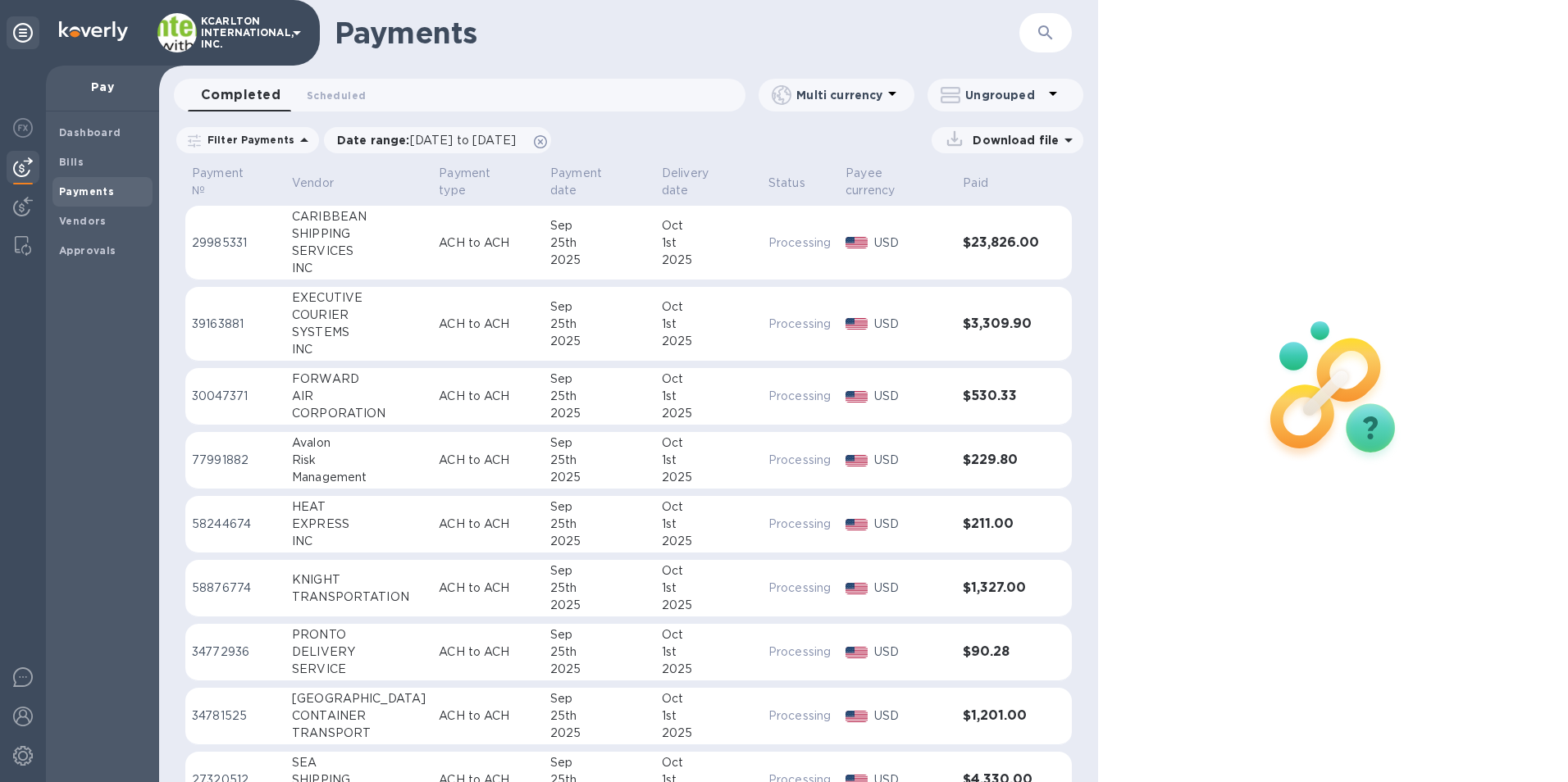
click at [1019, 139] on p "Download file" at bounding box center [1012, 140] width 93 height 16
click at [453, 149] on div "Date range : [DATE] to [DATE]" at bounding box center [438, 140] width 227 height 26
click at [453, 142] on span "[DATE] to [DATE]" at bounding box center [463, 140] width 106 height 13
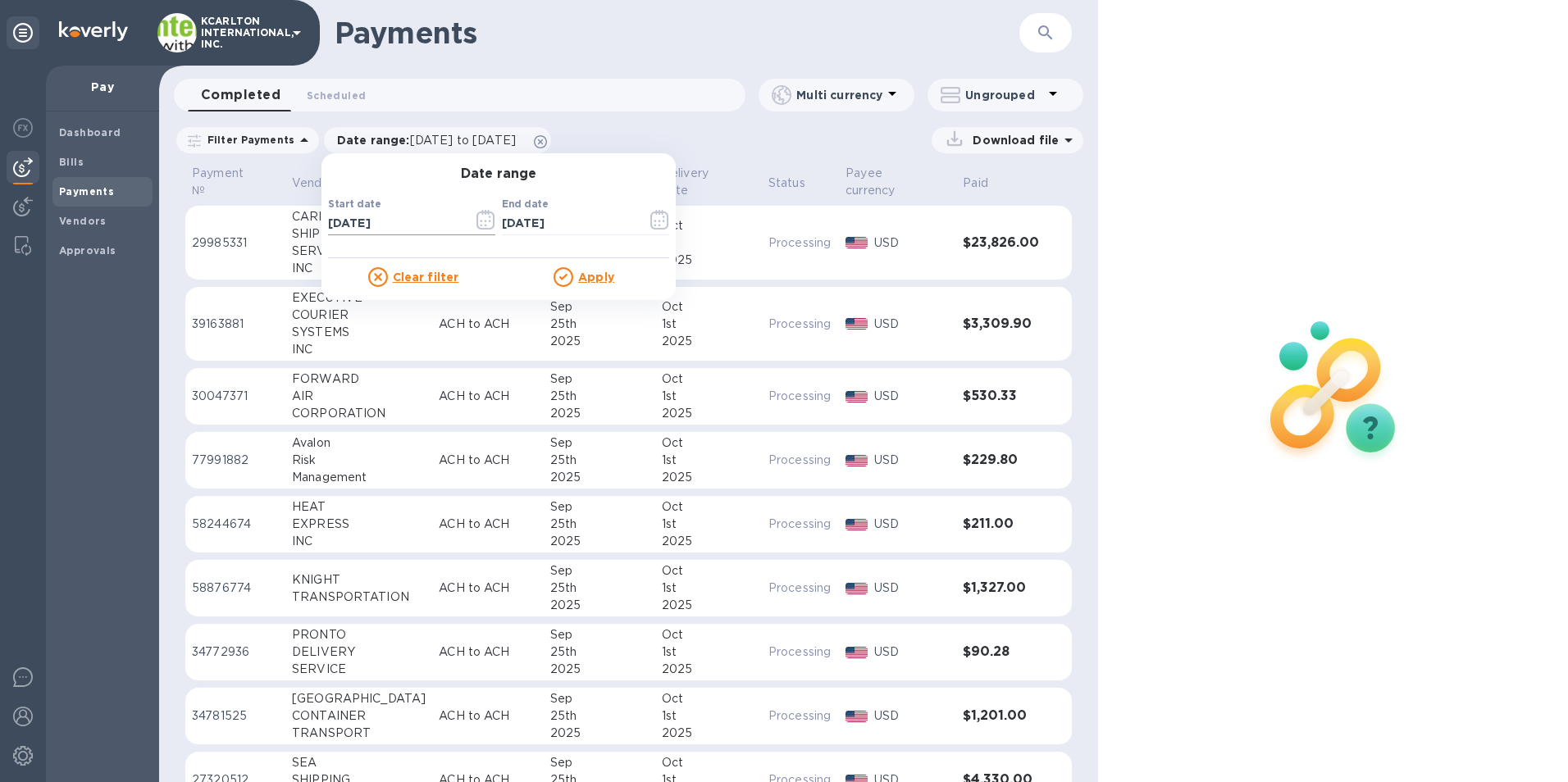
click at [480, 220] on icon "button" at bounding box center [486, 219] width 19 height 20
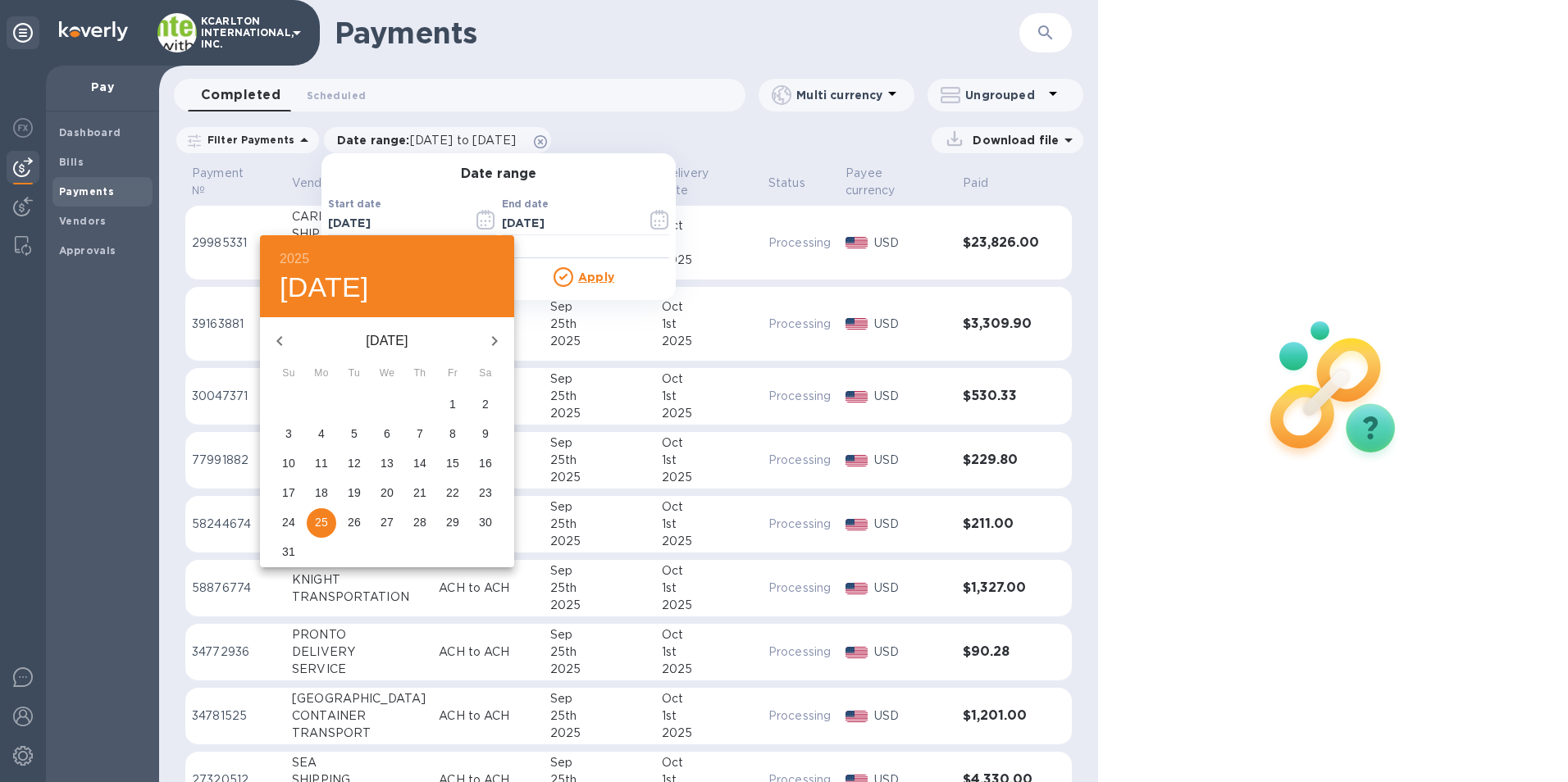
click at [487, 340] on icon "button" at bounding box center [494, 341] width 20 height 20
click at [427, 486] on p "25" at bounding box center [420, 492] width 13 height 16
type input "[DATE]"
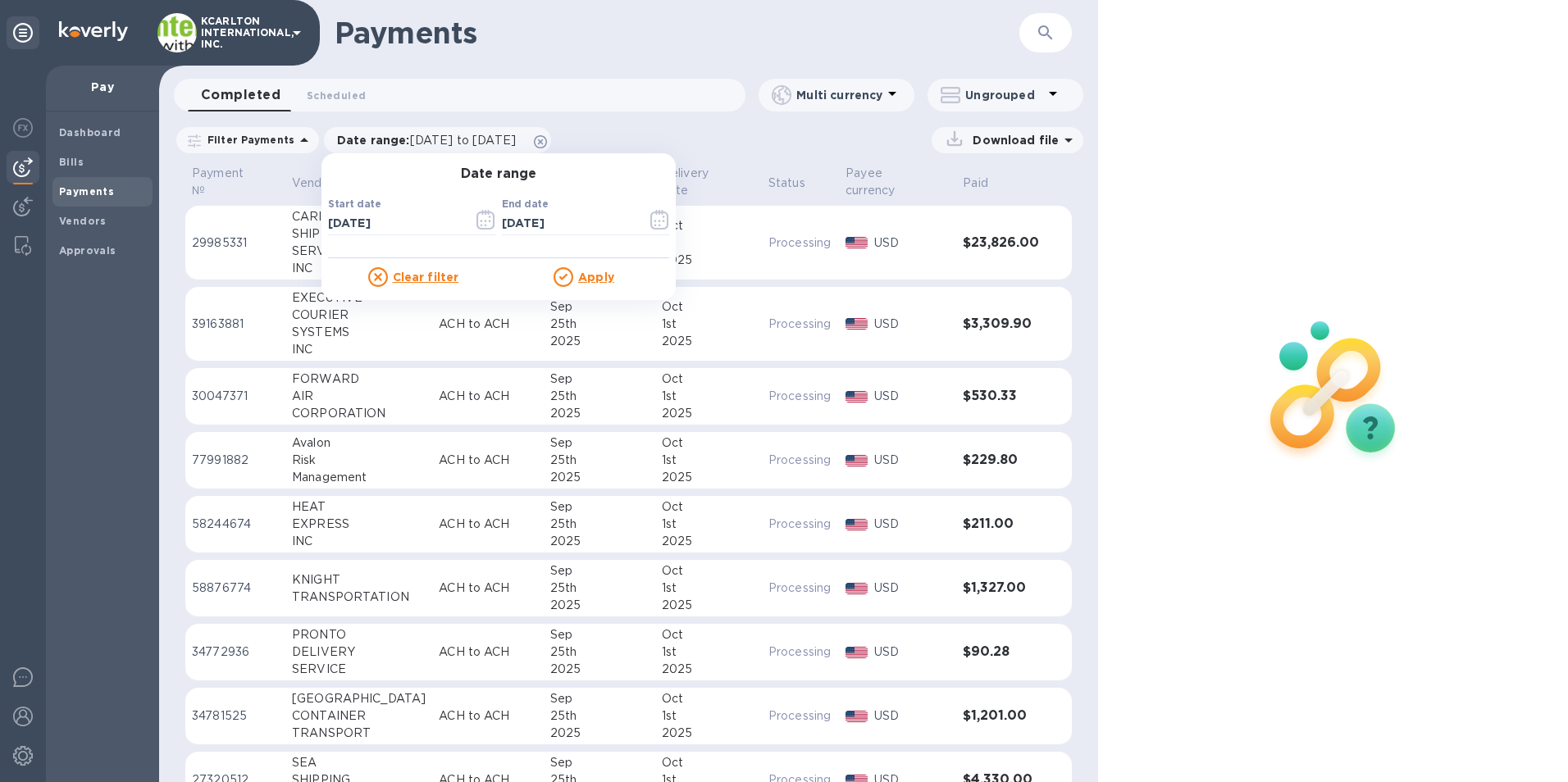
click at [595, 275] on u "Apply" at bounding box center [597, 277] width 36 height 13
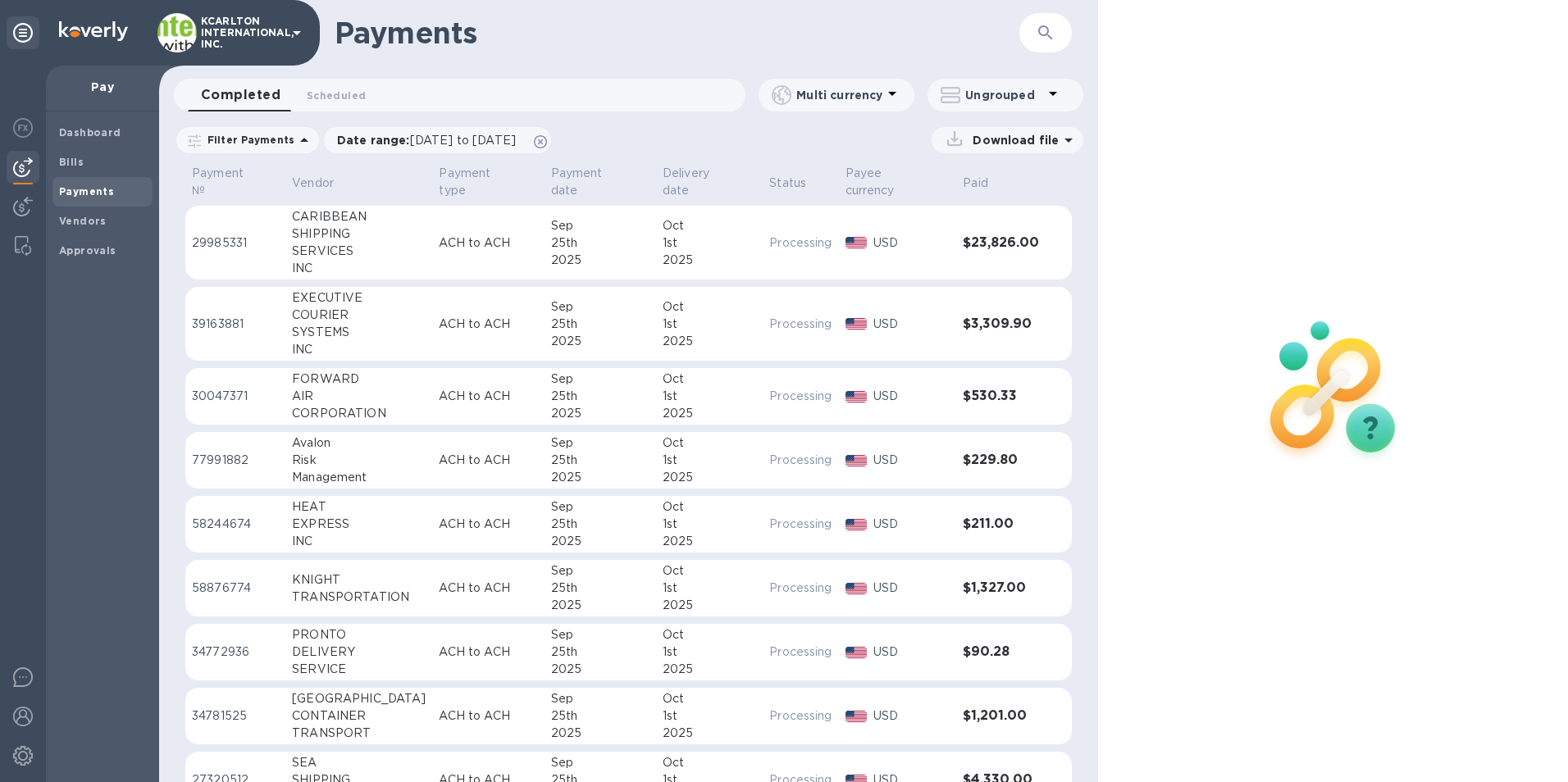
click at [1000, 147] on p "Download file" at bounding box center [1012, 140] width 93 height 16
click at [951, 204] on p "Payments detailed" at bounding box center [995, 207] width 143 height 16
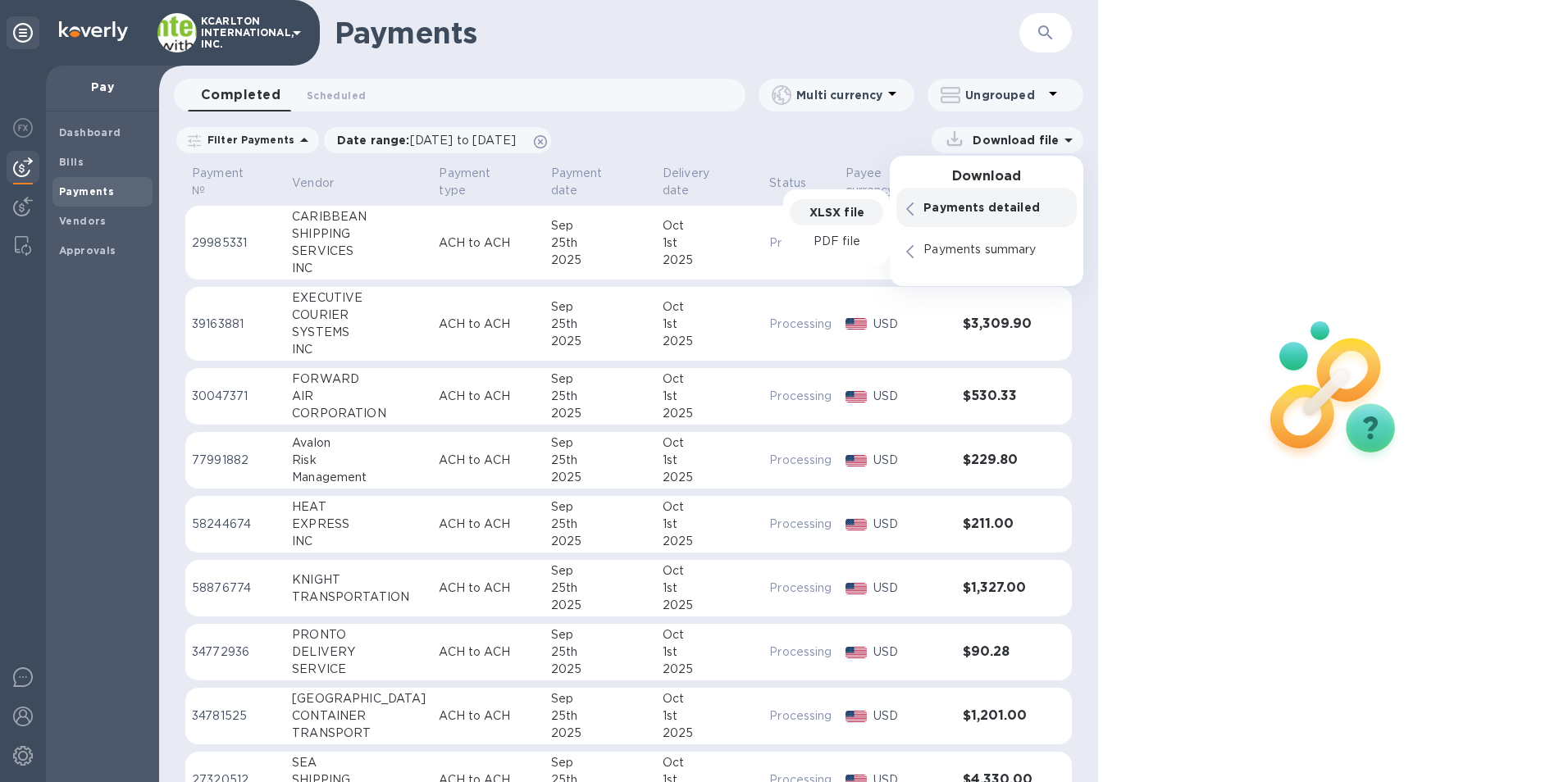
click at [855, 218] on p "XLSX file" at bounding box center [836, 212] width 55 height 16
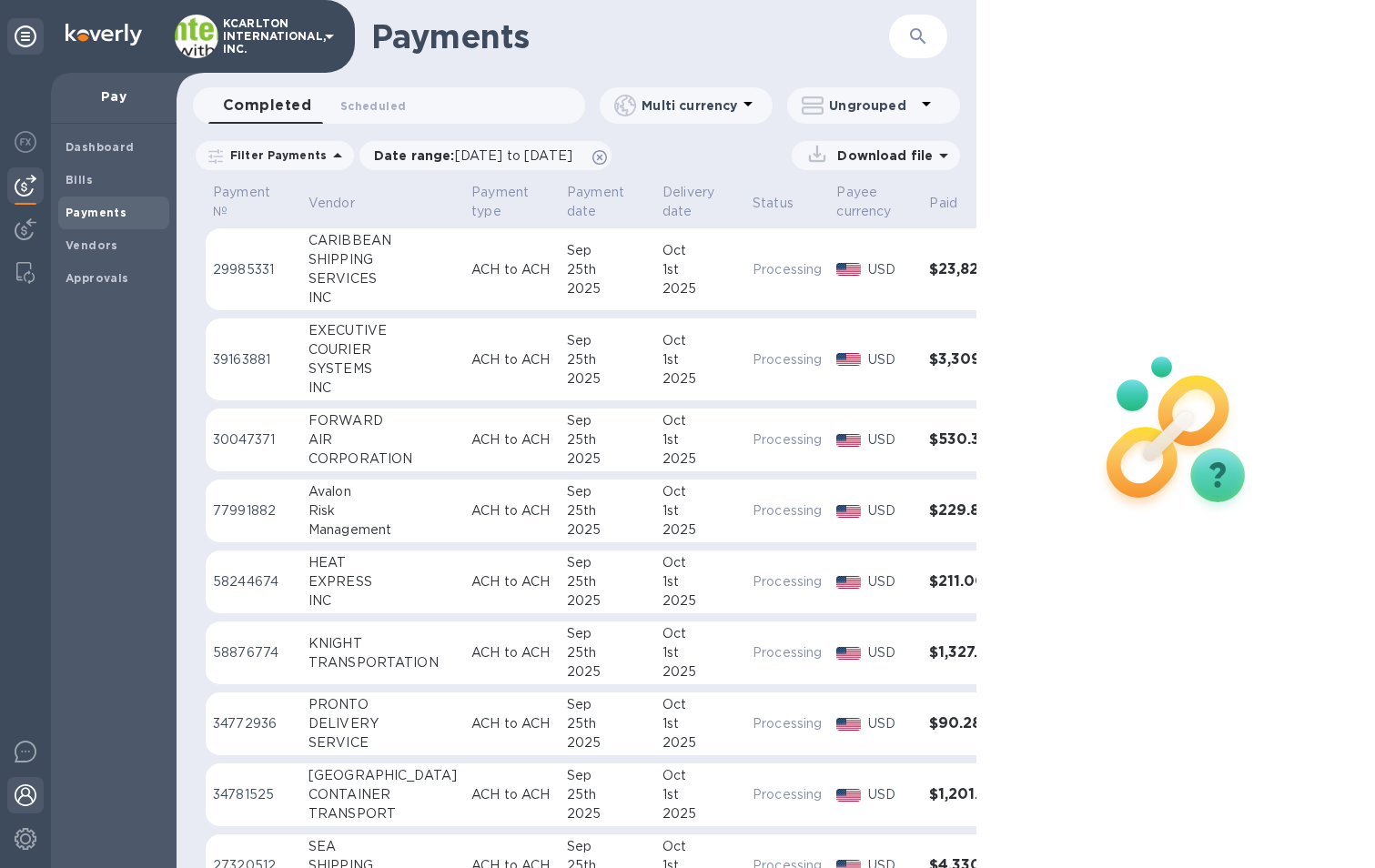
click at [33, 792] on img at bounding box center [25, 795] width 22 height 22
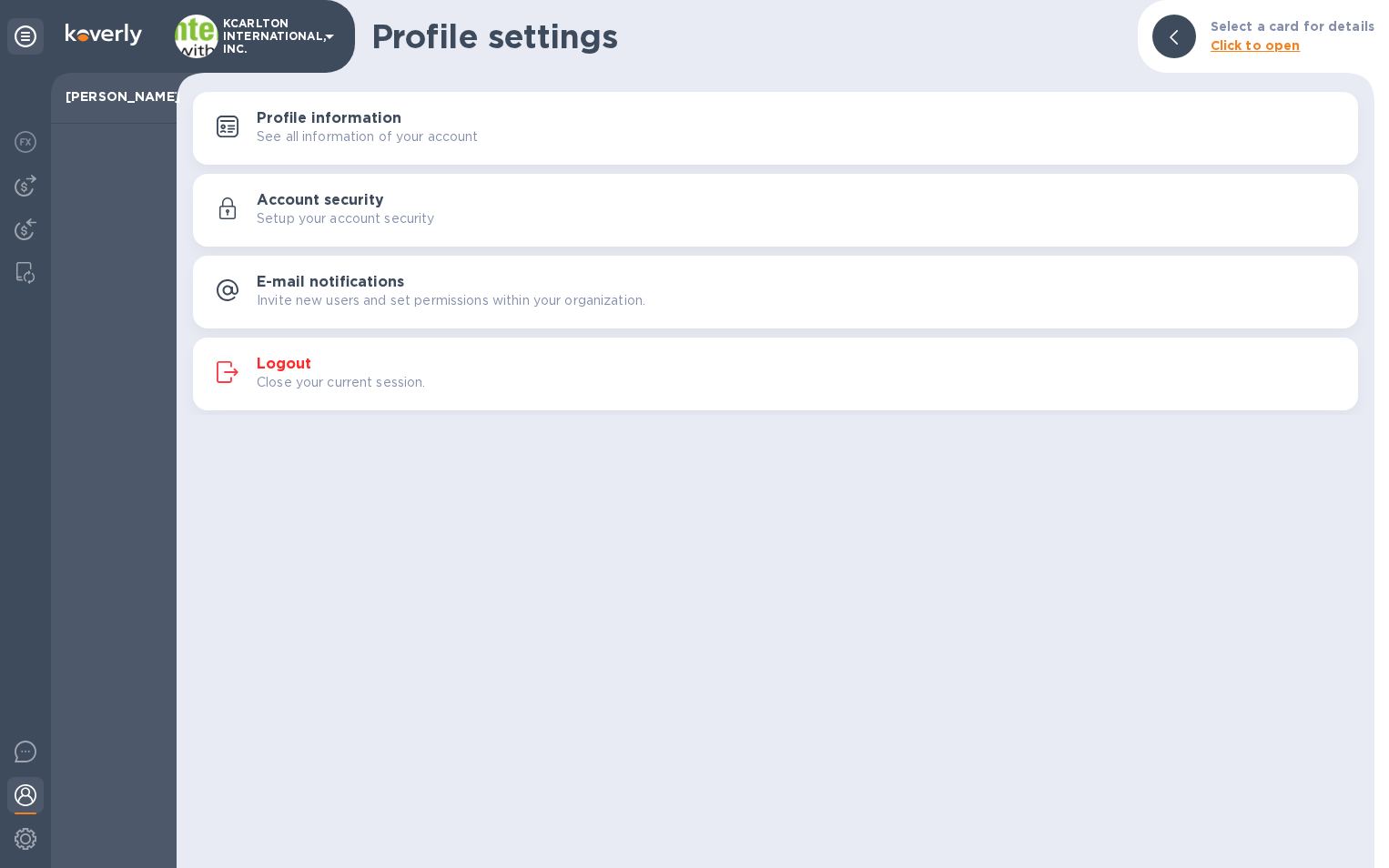
click at [265, 382] on p "Close your current session." at bounding box center [342, 383] width 169 height 19
